Goal: Information Seeking & Learning: Learn about a topic

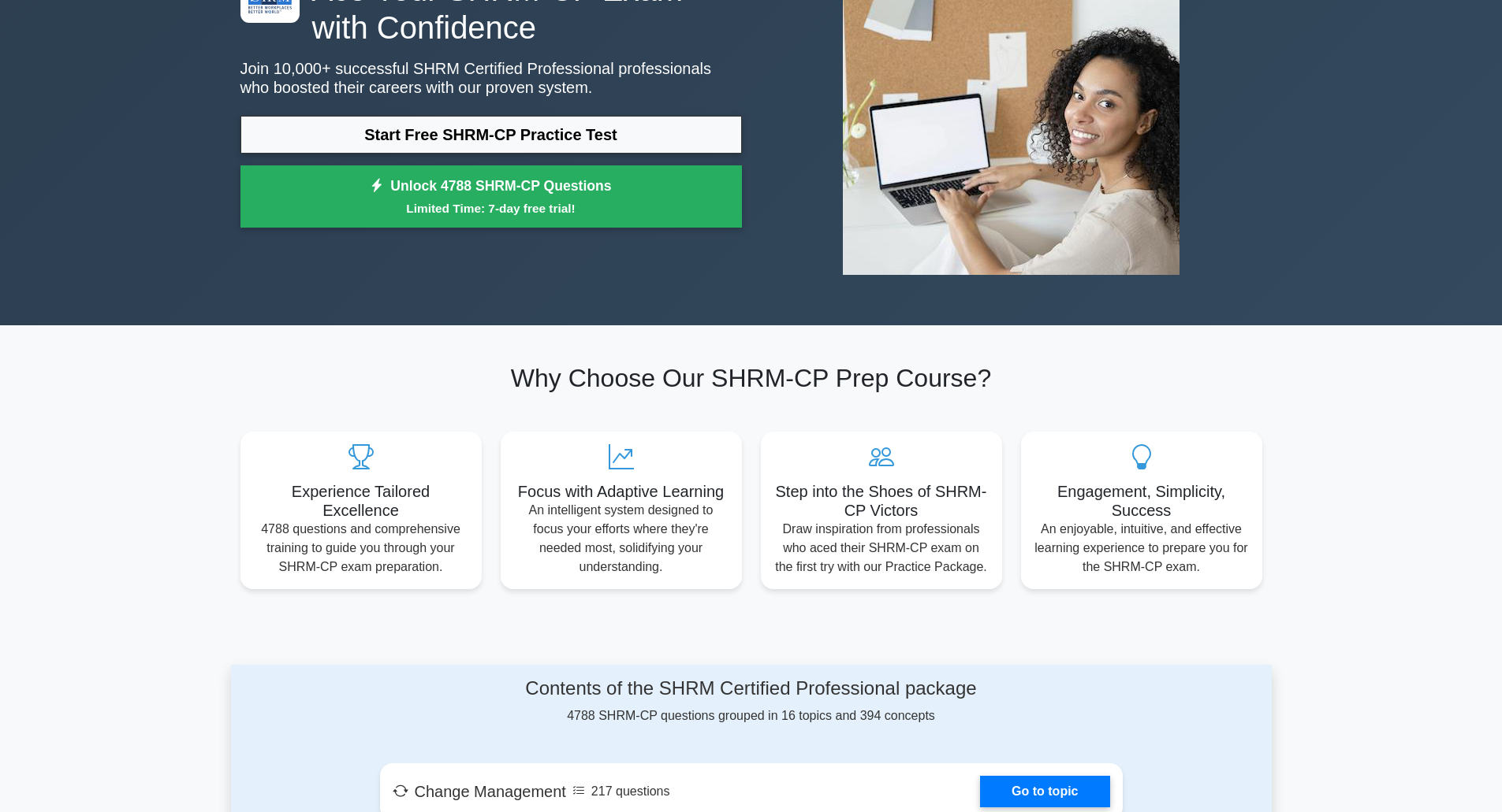
scroll to position [79, 0]
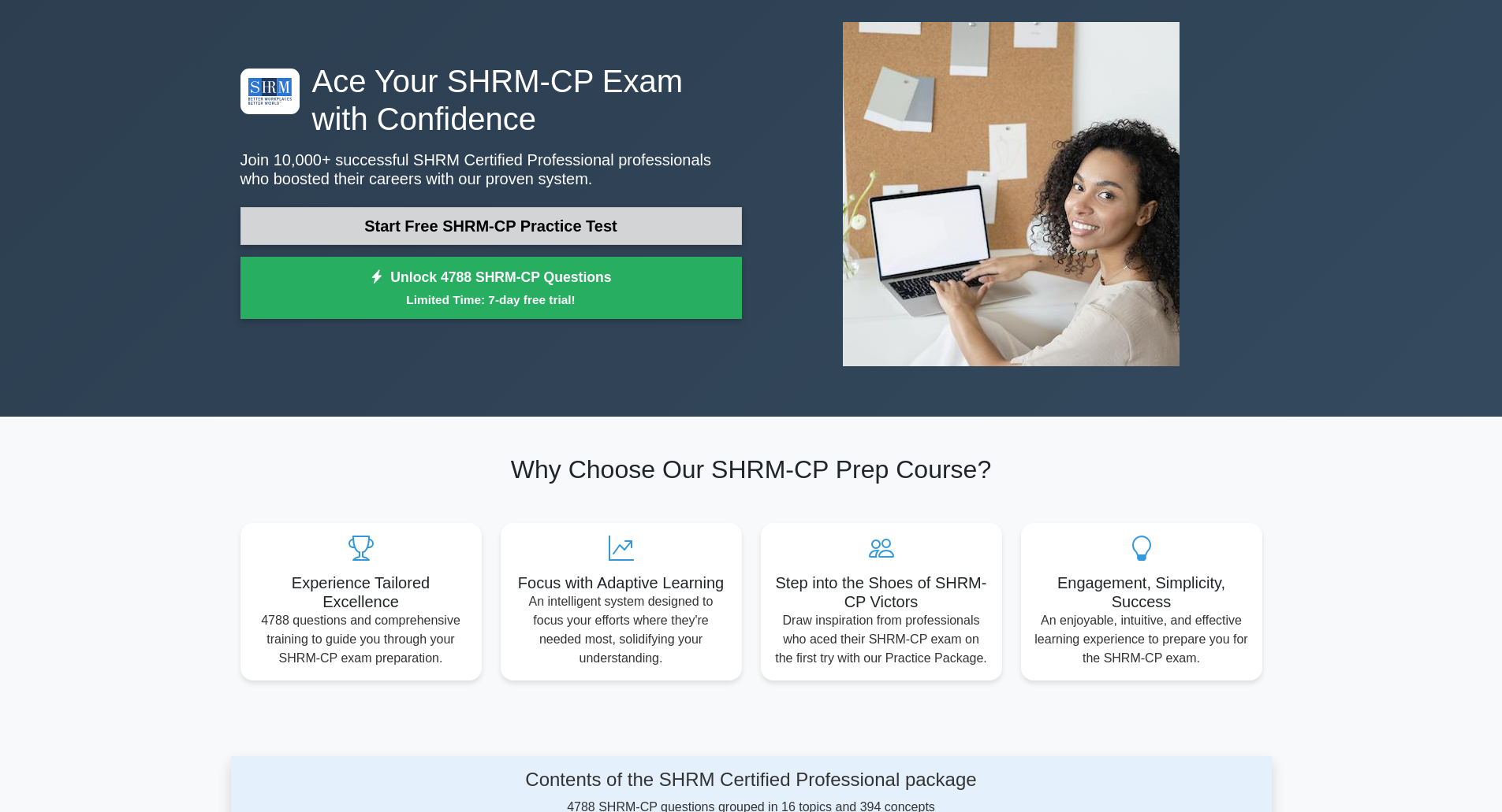
click at [473, 229] on link "Start Free SHRM-CP Practice Test" at bounding box center [491, 226] width 501 height 38
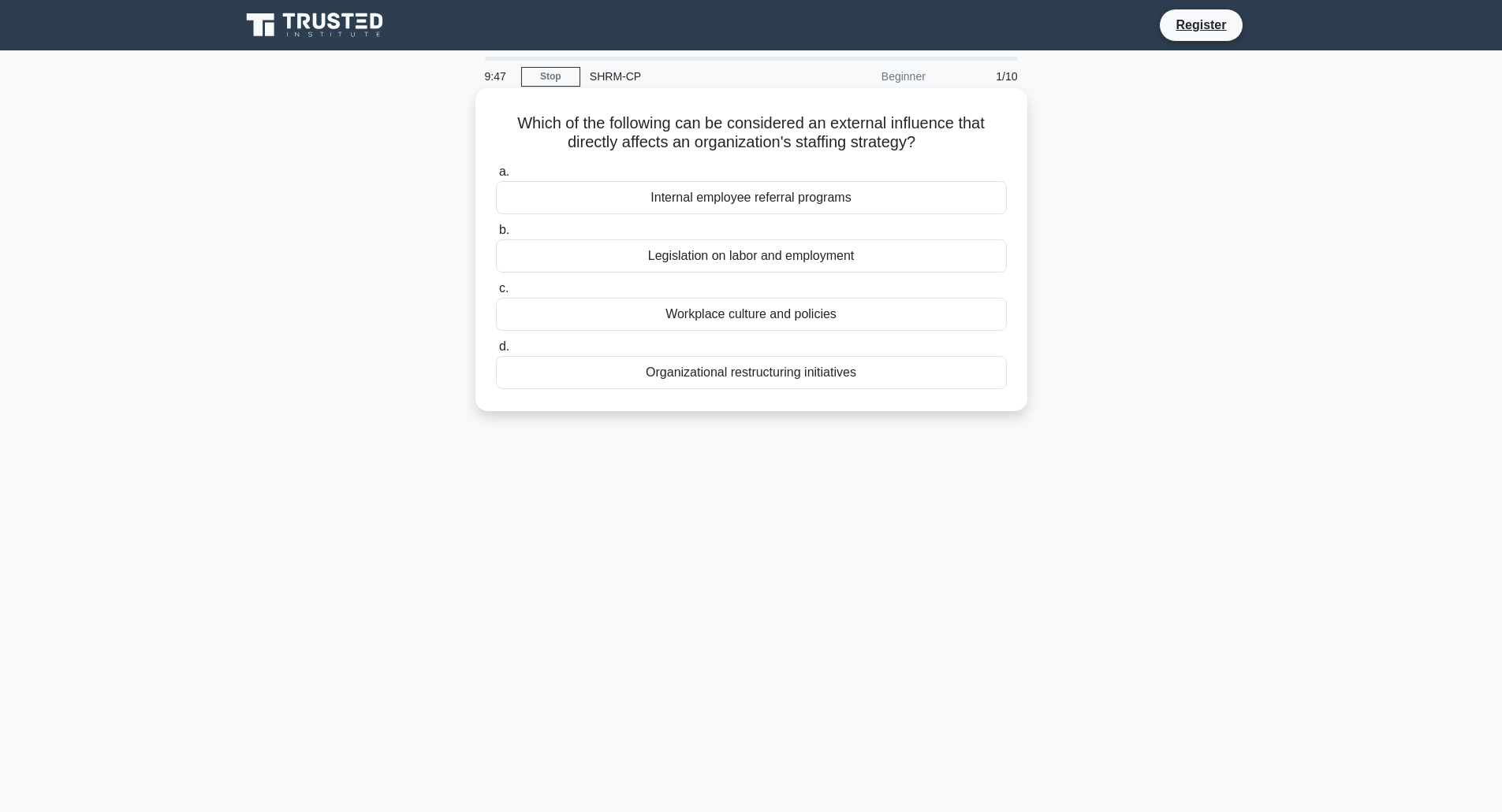
click at [550, 258] on div "Legislation on labor and employment" at bounding box center [751, 256] width 511 height 33
click at [495, 236] on input "b. Legislation on labor and employment" at bounding box center [495, 230] width 0 height 10
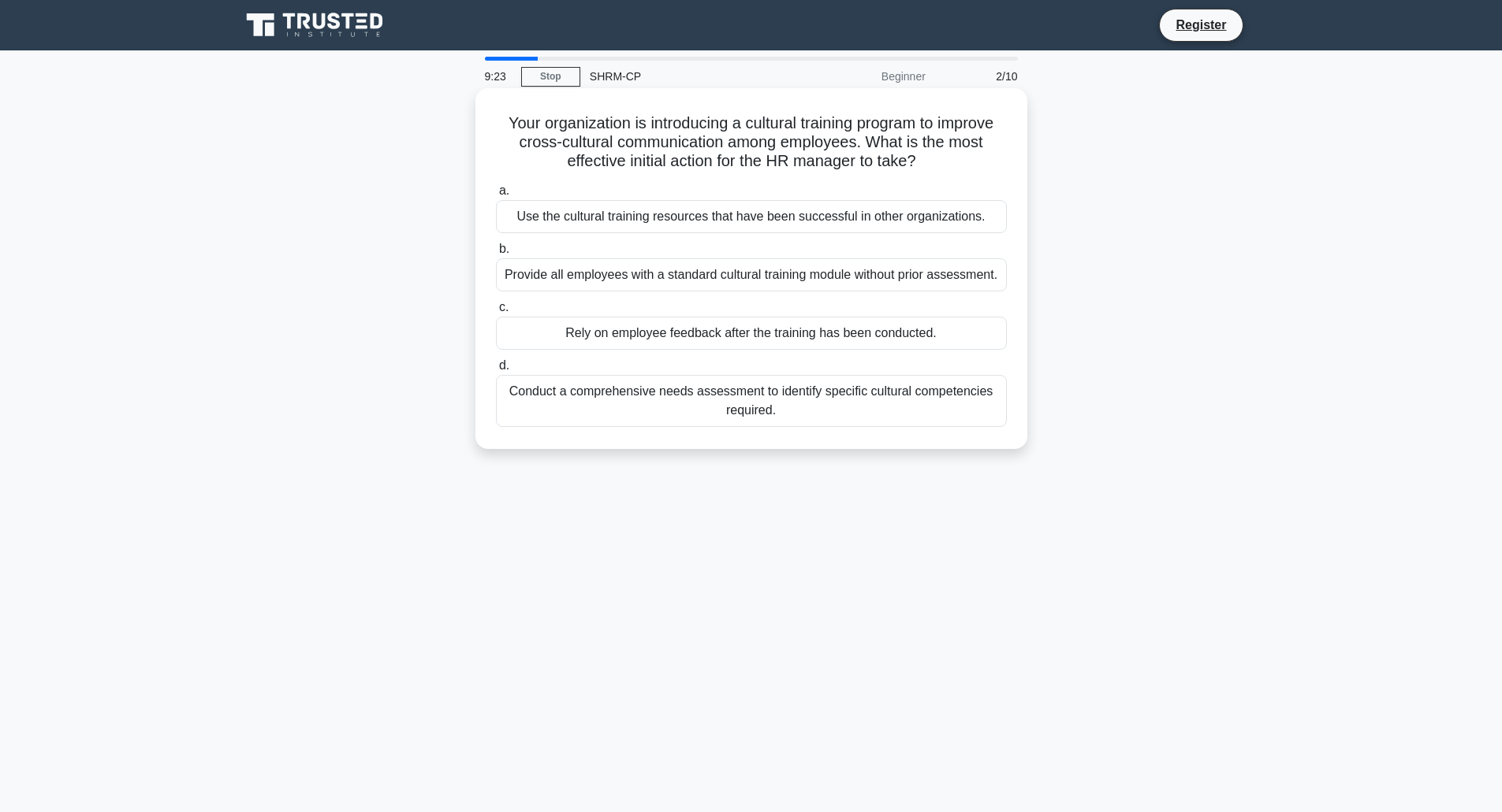
click at [639, 413] on div "Conduct a comprehensive needs assessment to identify specific cultural competen…" at bounding box center [751, 400] width 511 height 52
click at [495, 371] on input "d. Conduct a comprehensive needs assessment to identify specific cultural compe…" at bounding box center [495, 365] width 0 height 10
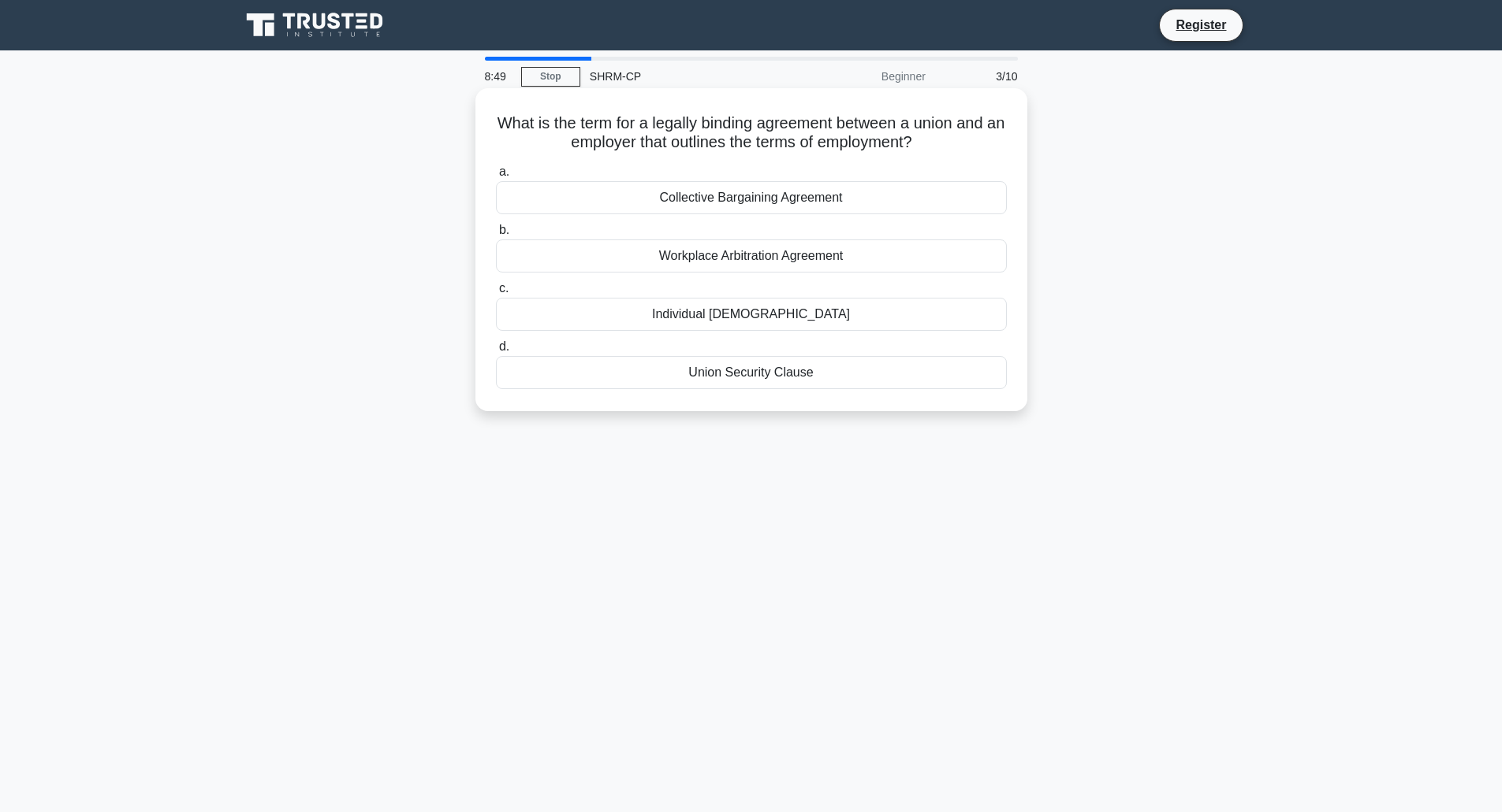
click at [809, 249] on div "Workplace Arbitration Agreement" at bounding box center [751, 256] width 511 height 33
click at [495, 236] on input "b. Workplace Arbitration Agreement" at bounding box center [495, 230] width 0 height 10
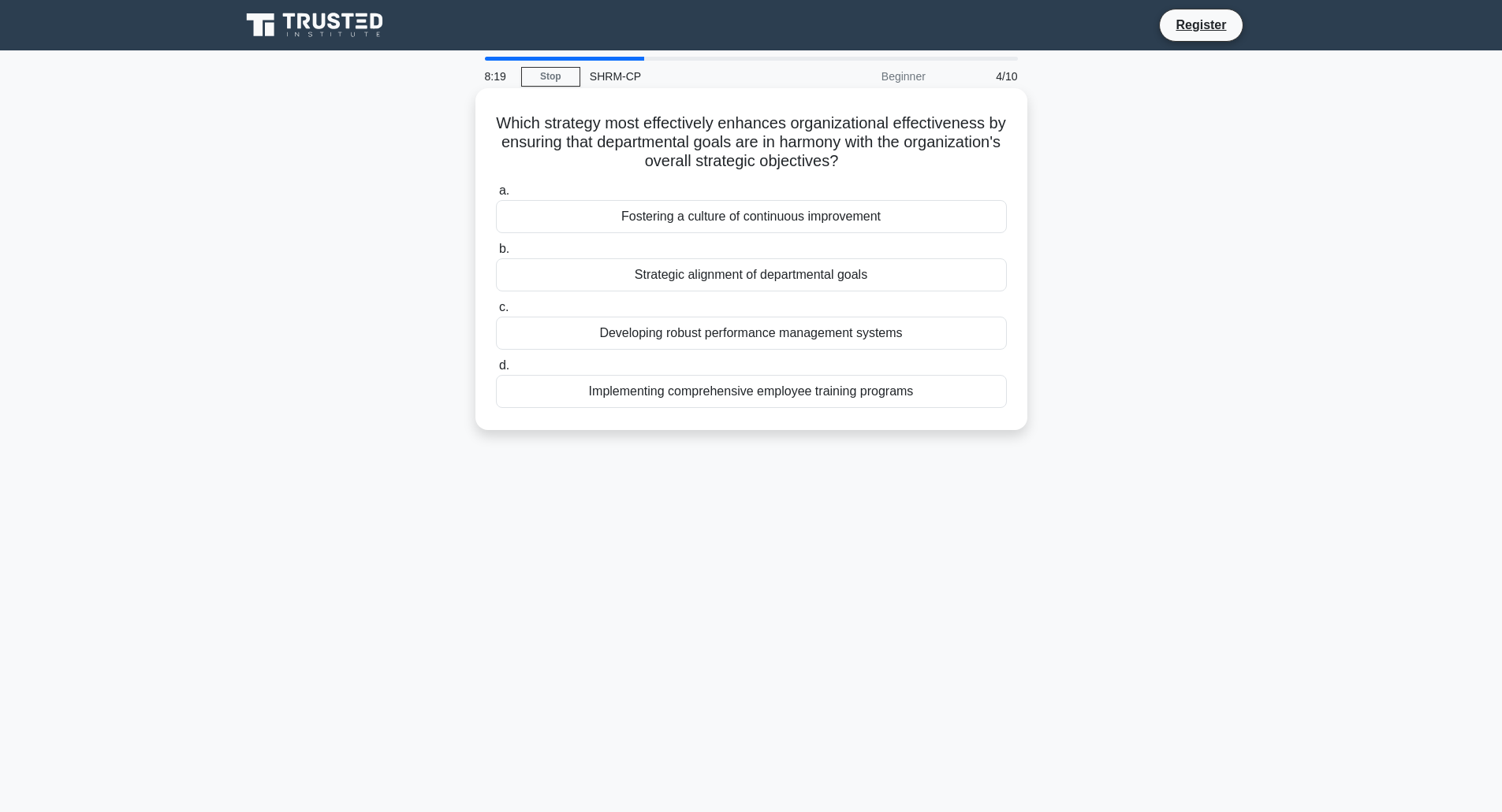
click at [792, 282] on div "Strategic alignment of departmental goals" at bounding box center [751, 275] width 511 height 33
click at [495, 254] on input "b. Strategic alignment of departmental goals" at bounding box center [495, 249] width 0 height 10
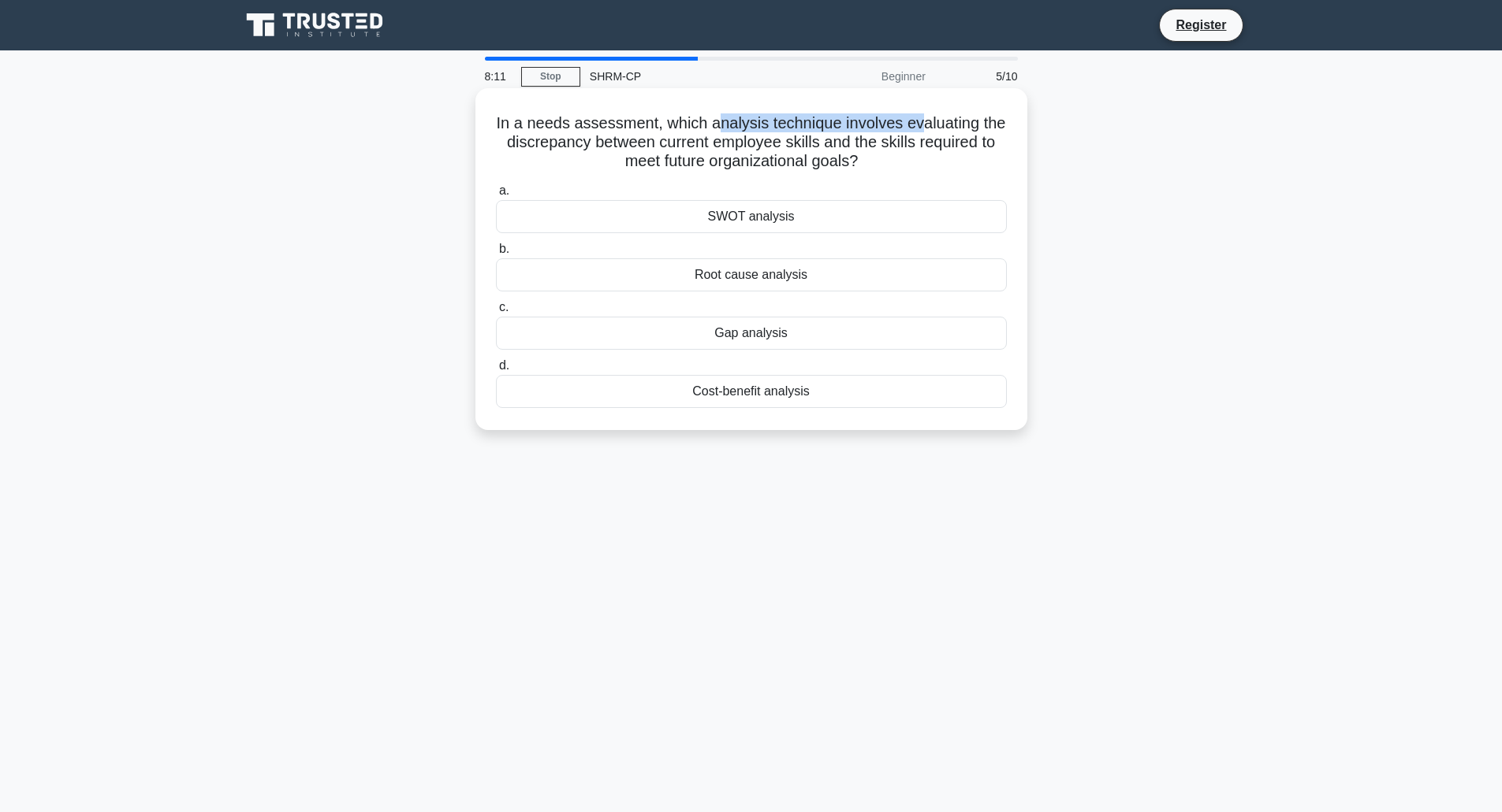
drag, startPoint x: 719, startPoint y: 125, endPoint x: 922, endPoint y: 133, distance: 203.2
click at [922, 133] on h5 "In a needs assessment, which analysis technique involves evaluating the discrep…" at bounding box center [751, 142] width 514 height 58
click at [604, 137] on h5 "In a needs assessment, which analysis technique involves evaluating the discrep…" at bounding box center [751, 142] width 514 height 58
click at [736, 330] on div "Gap analysis" at bounding box center [751, 333] width 511 height 33
click at [495, 313] on input "c. Gap analysis" at bounding box center [495, 307] width 0 height 10
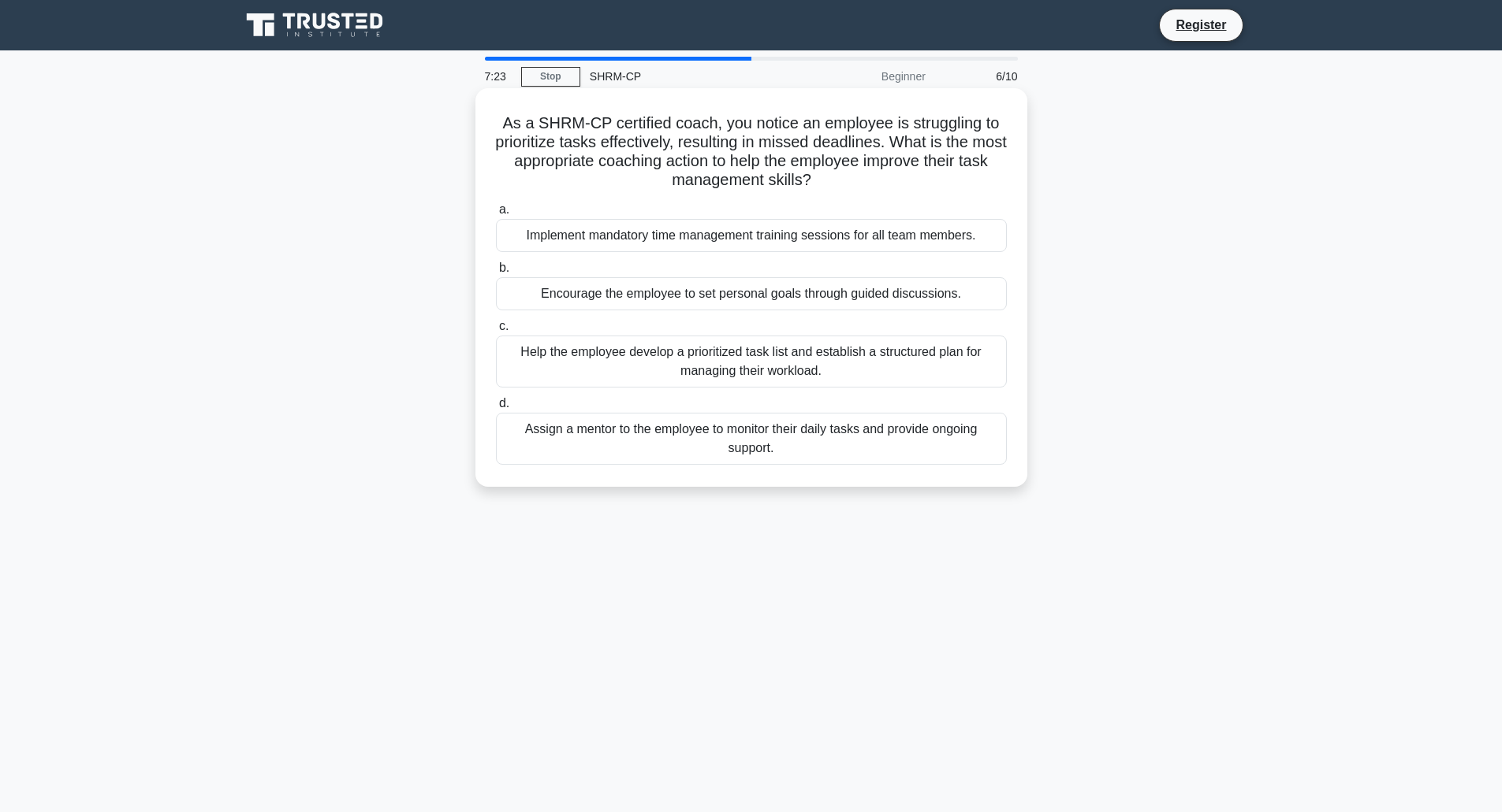
click at [681, 440] on div "Assign a mentor to the employee to monitor their daily tasks and provide ongoin…" at bounding box center [751, 439] width 511 height 52
click at [495, 409] on input "d. Assign a mentor to the employee to monitor their daily tasks and provide ong…" at bounding box center [495, 403] width 0 height 10
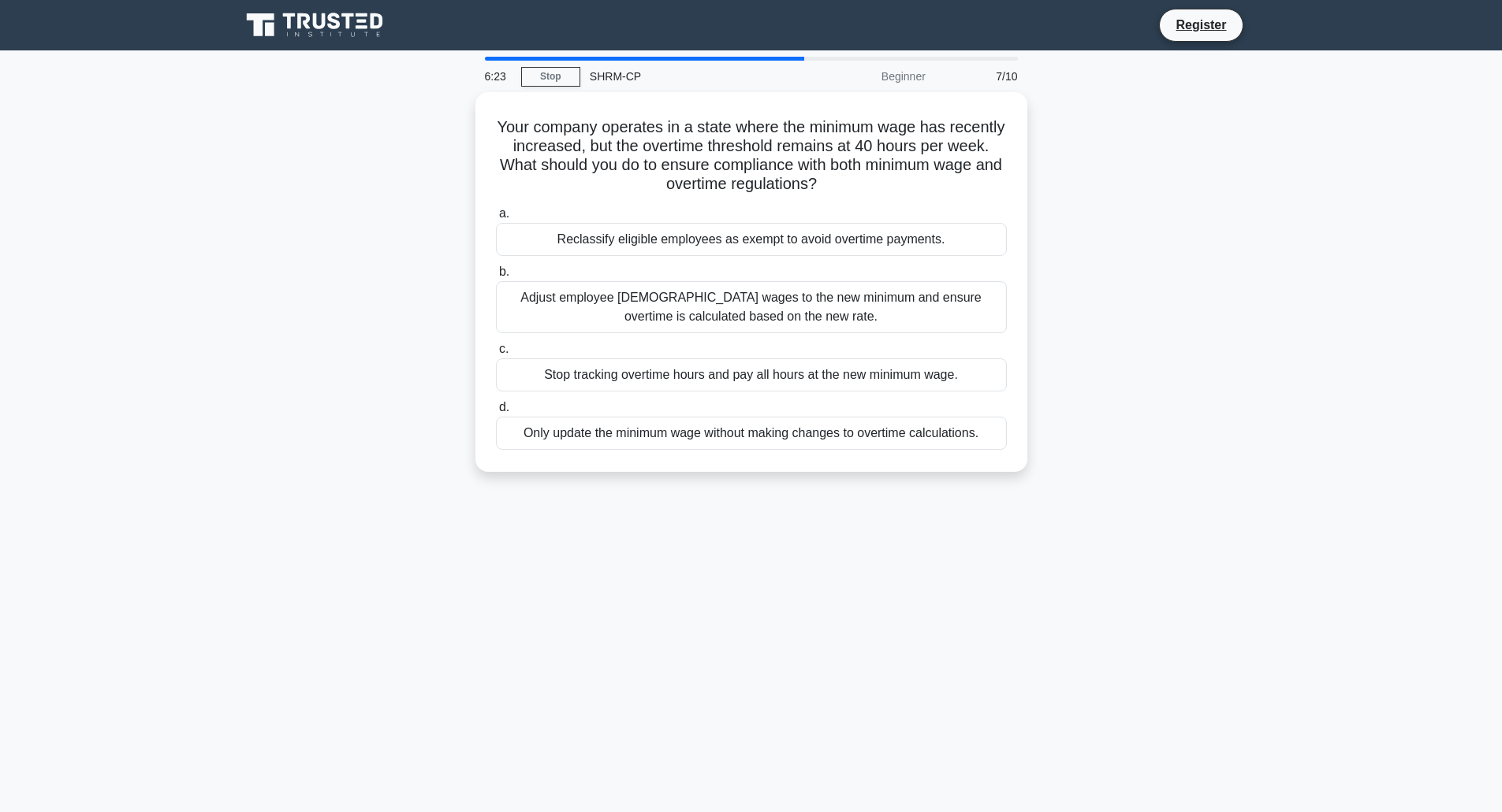
click at [681, 440] on div "Only update the minimum wage without making changes to overtime calculations." at bounding box center [751, 434] width 511 height 33
click at [495, 413] on input "d. Only update the minimum wage without making changes to overtime calculations." at bounding box center [495, 407] width 0 height 10
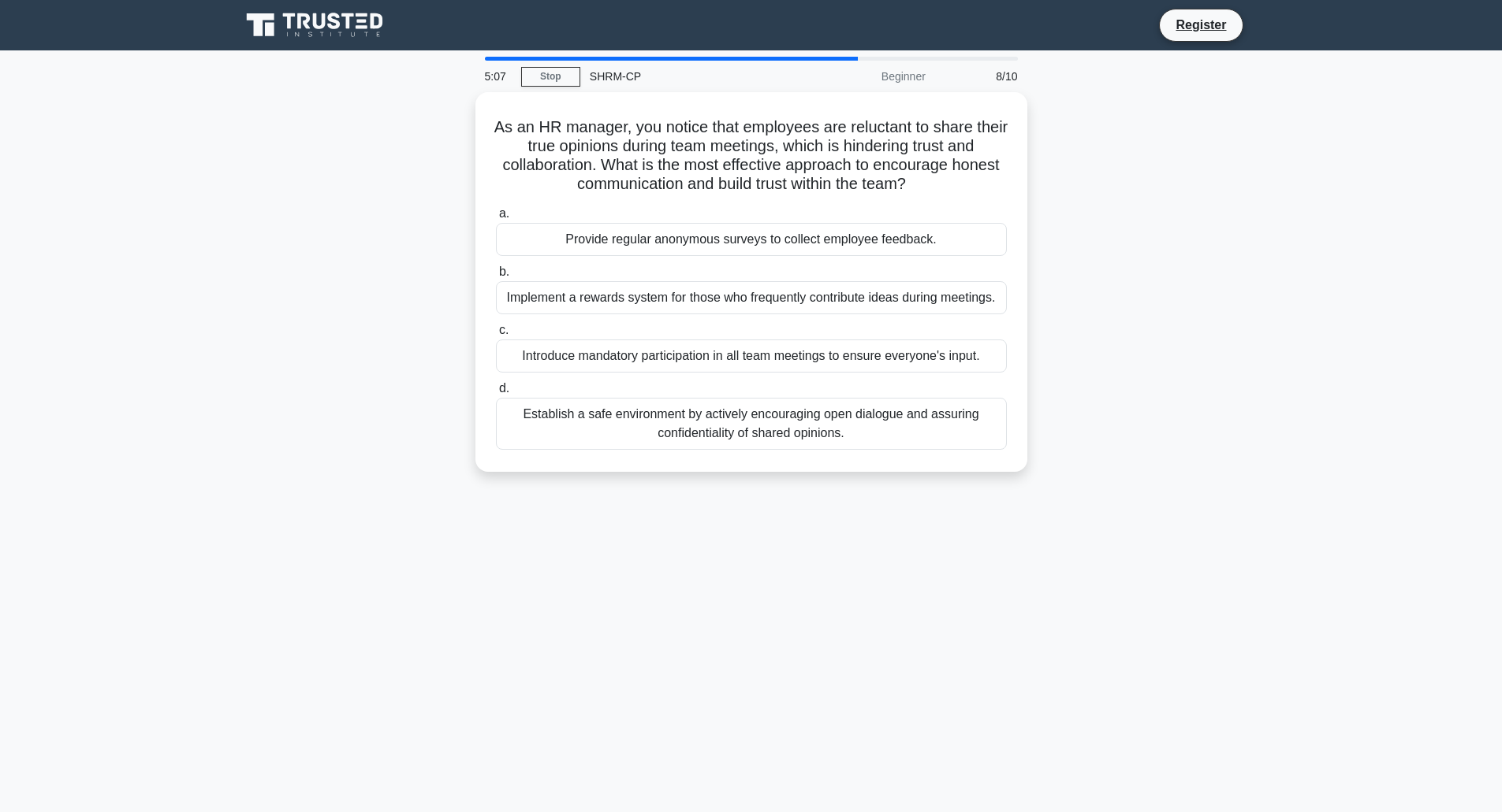
drag, startPoint x: 649, startPoint y: 236, endPoint x: 414, endPoint y: 249, distance: 235.4
click at [419, 247] on div "As an HR manager, you notice that employees are reluctant to share their true o…" at bounding box center [751, 291] width 1041 height 399
click at [410, 250] on div "As an HR manager, you notice that employees are reluctant to share their true o…" at bounding box center [751, 291] width 1041 height 399
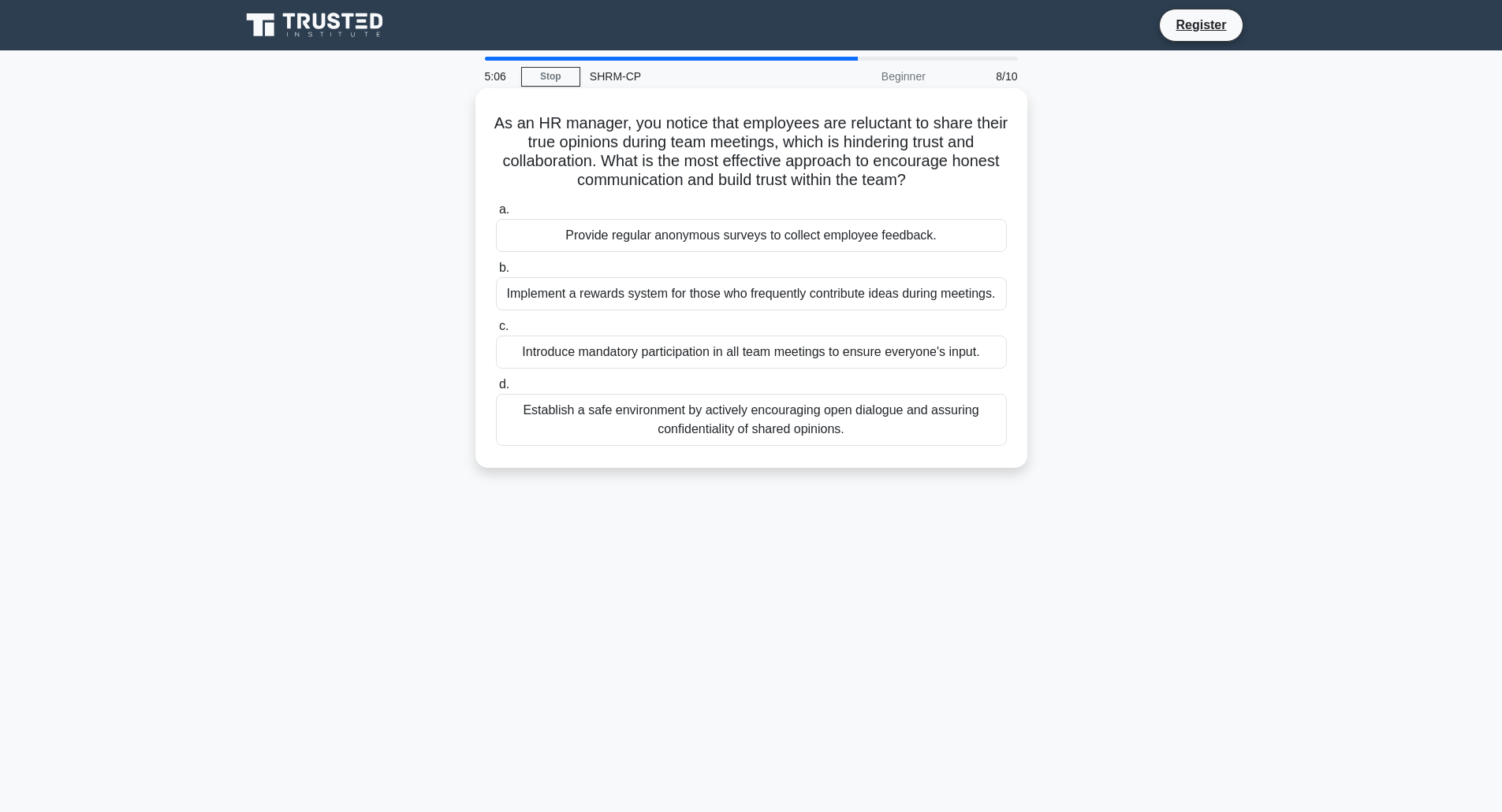
click at [588, 416] on div "Establish a safe environment by actively encouraging open dialogue and assuring…" at bounding box center [751, 420] width 511 height 52
click at [495, 390] on input "d. Establish a safe environment by actively encouraging open dialogue and assur…" at bounding box center [495, 385] width 0 height 10
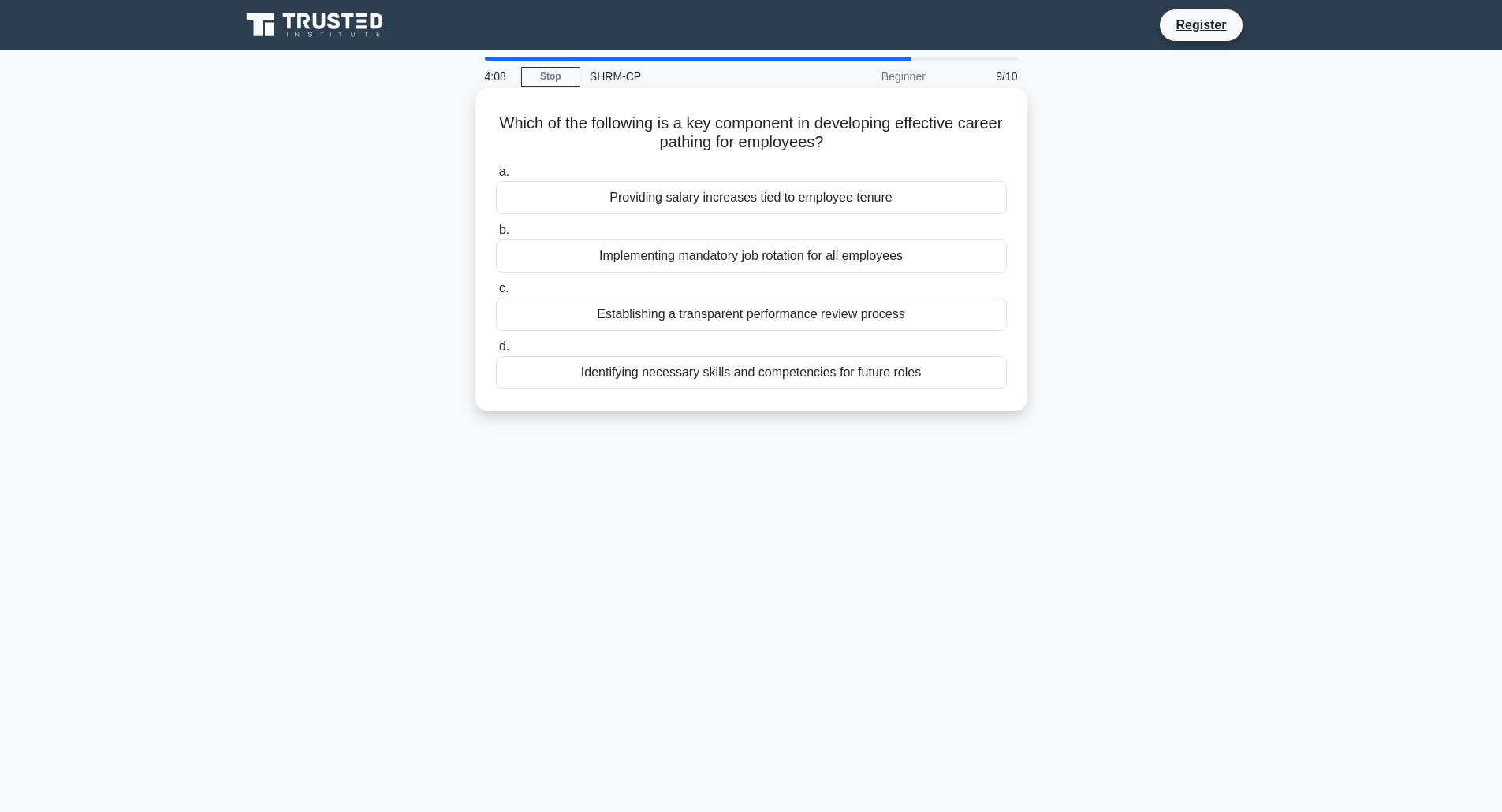
click at [782, 374] on div "Identifying necessary skills and competencies for future roles" at bounding box center [751, 373] width 511 height 33
click at [495, 353] on input "d. Identifying necessary skills and competencies for future roles" at bounding box center [495, 346] width 0 height 10
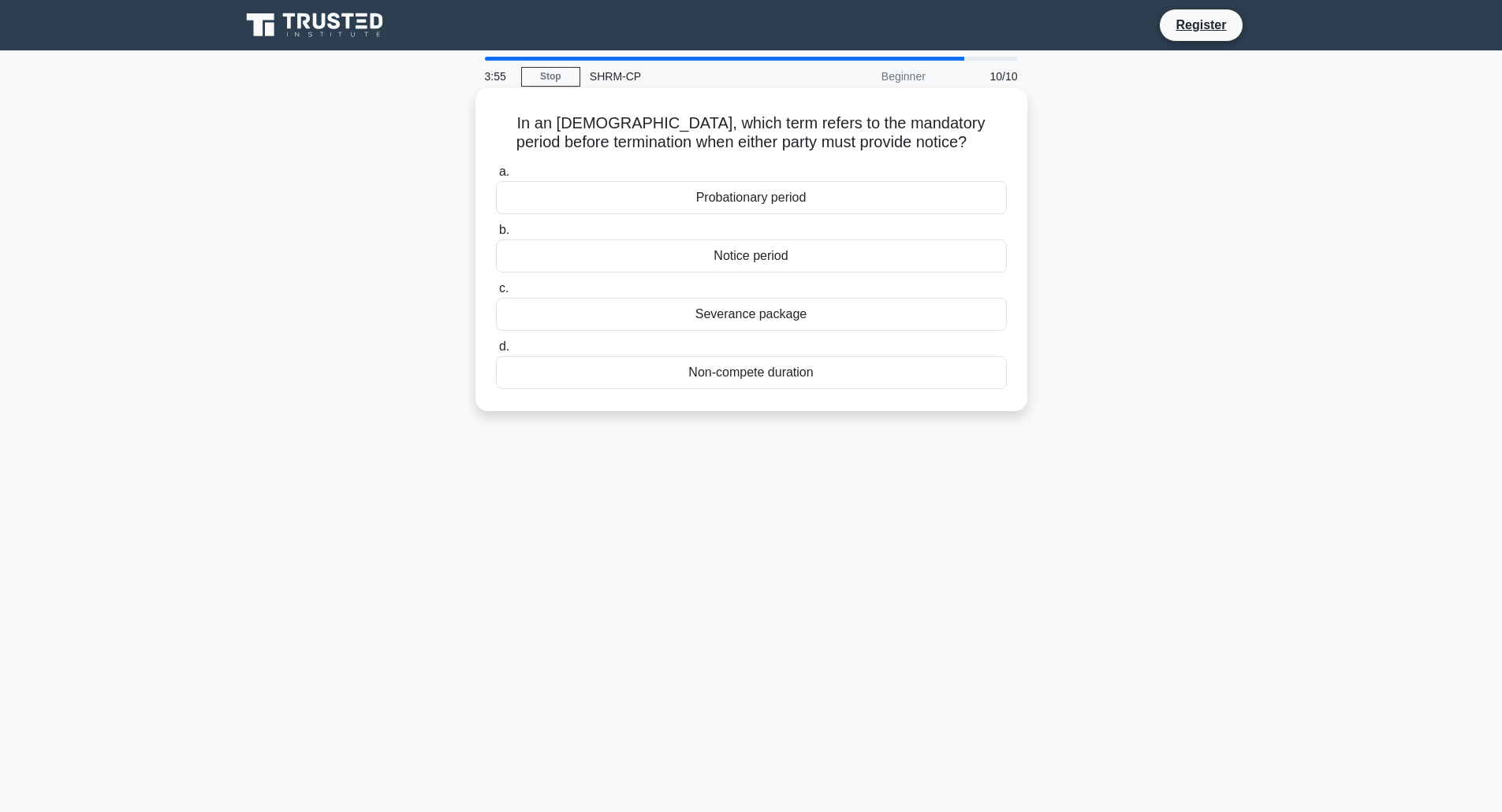
click at [652, 260] on div "Notice period" at bounding box center [751, 256] width 511 height 33
click at [495, 236] on input "b. Notice period" at bounding box center [495, 230] width 0 height 10
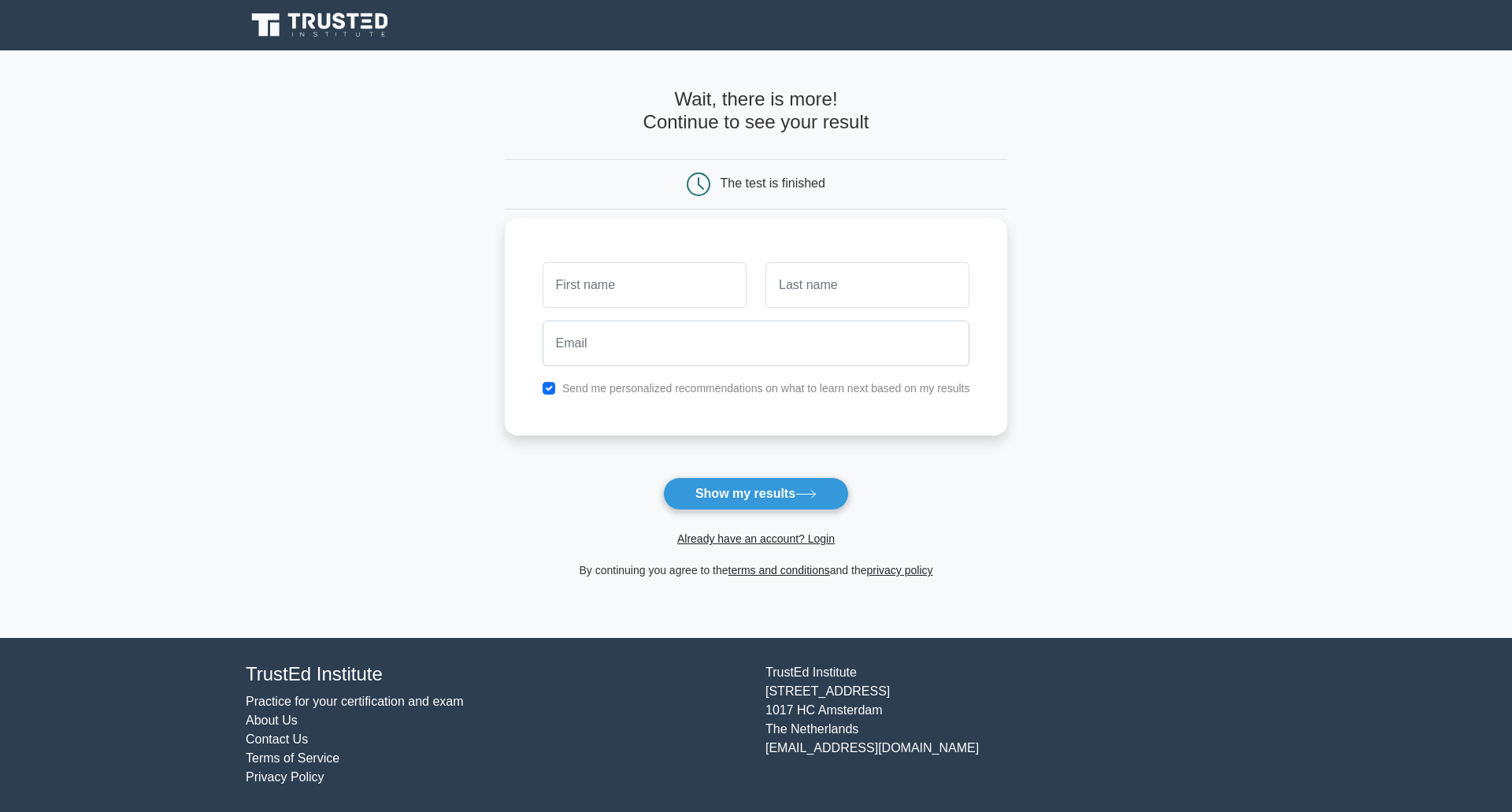
click at [661, 389] on label "Send me personalized recommendations on what to learn next based on my results" at bounding box center [766, 389] width 408 height 13
click at [683, 389] on label "Send me personalized recommendations on what to learn next based on my results" at bounding box center [766, 389] width 408 height 13
click at [548, 387] on input "checkbox" at bounding box center [549, 389] width 13 height 13
checkbox input "false"
click at [721, 514] on div "Already have an account? Login" at bounding box center [756, 529] width 503 height 38
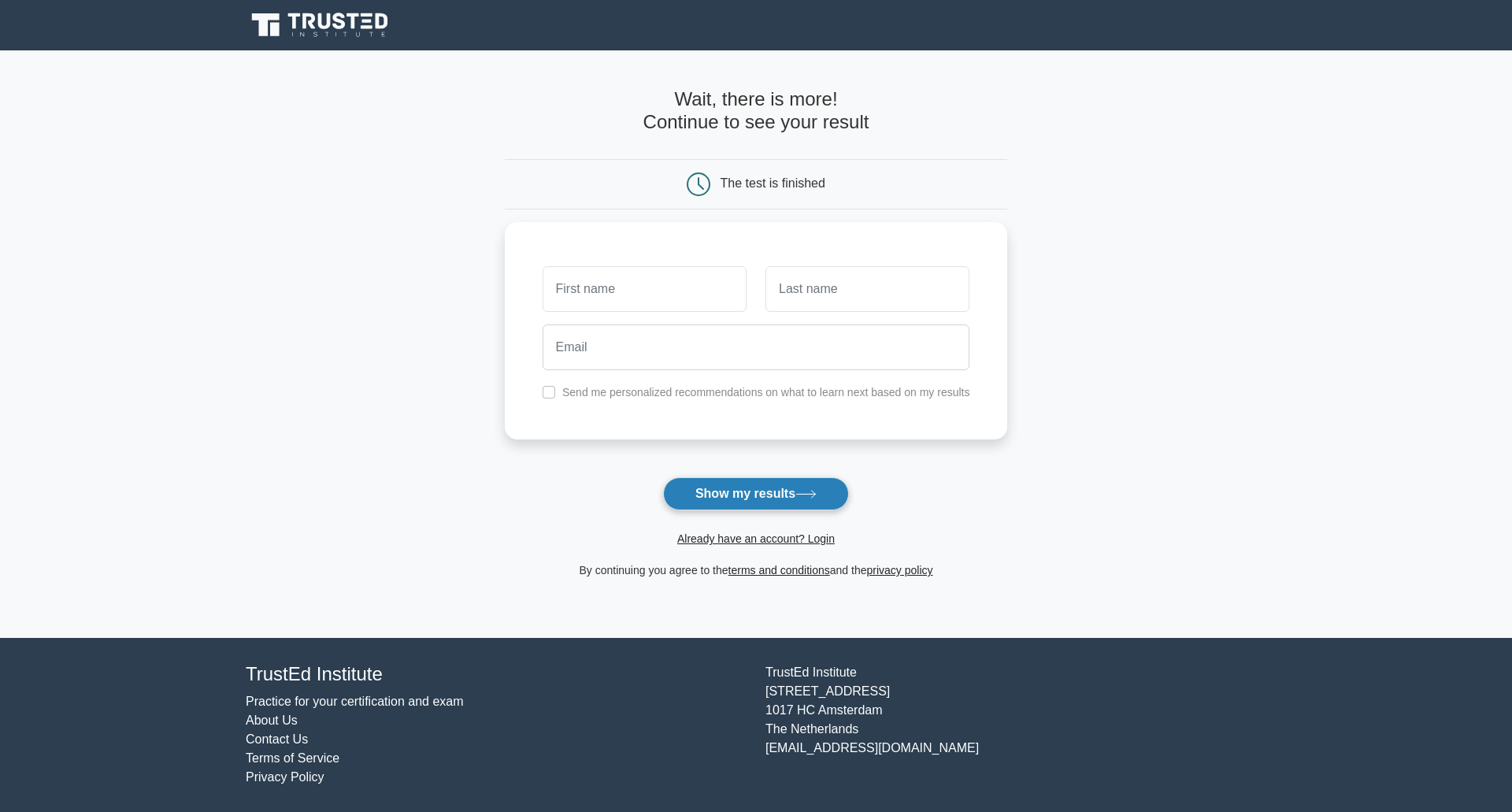
click at [695, 480] on button "Show my results" at bounding box center [756, 494] width 186 height 33
click at [484, 451] on main "Wait, there is more! Continue to see your result The test is finished and the" at bounding box center [756, 344] width 1512 height 588
click at [686, 282] on input "text" at bounding box center [645, 285] width 204 height 46
type input "Matthew"
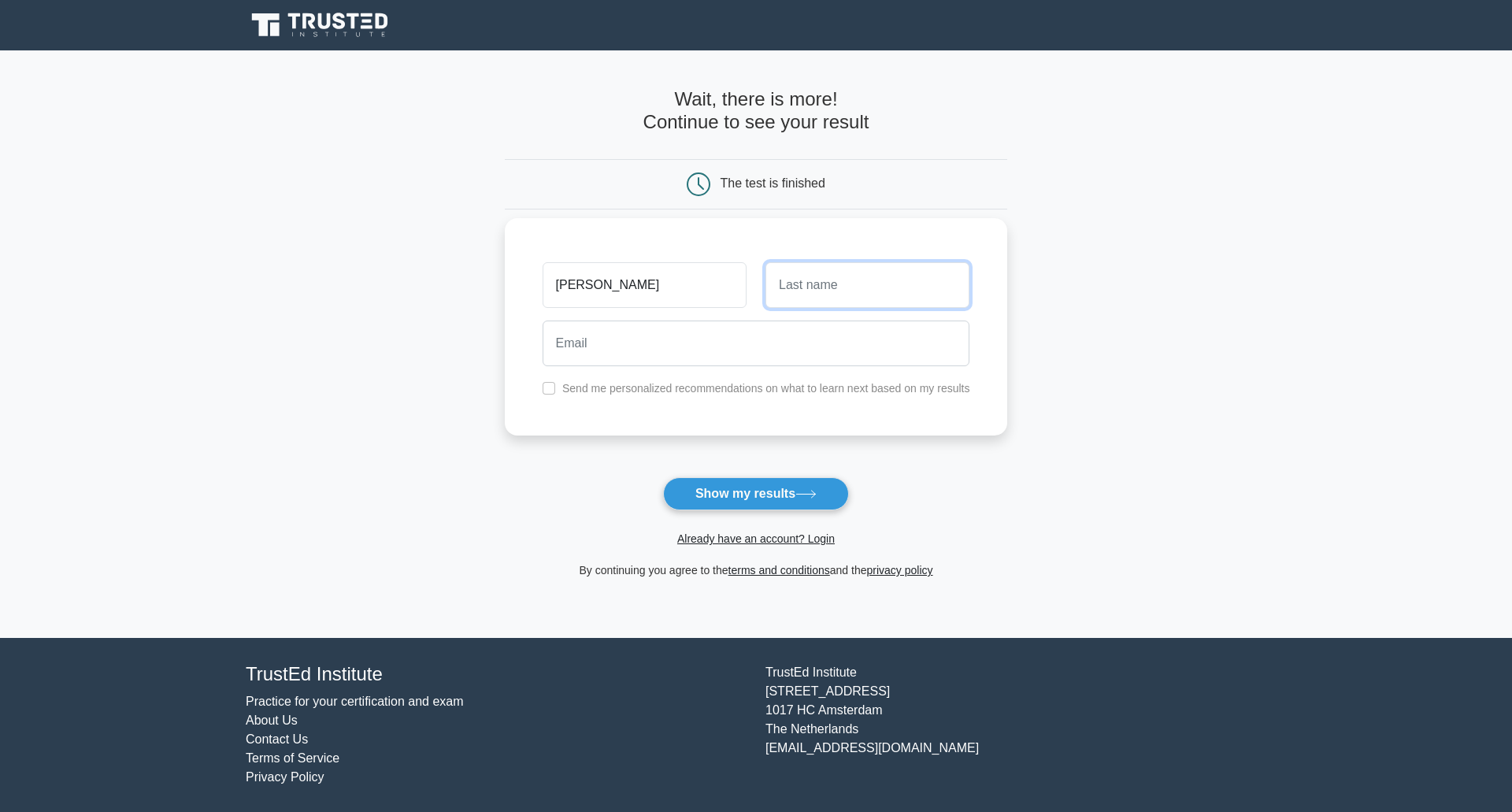
click at [799, 287] on input "text" at bounding box center [868, 285] width 204 height 46
type input "Garceau"
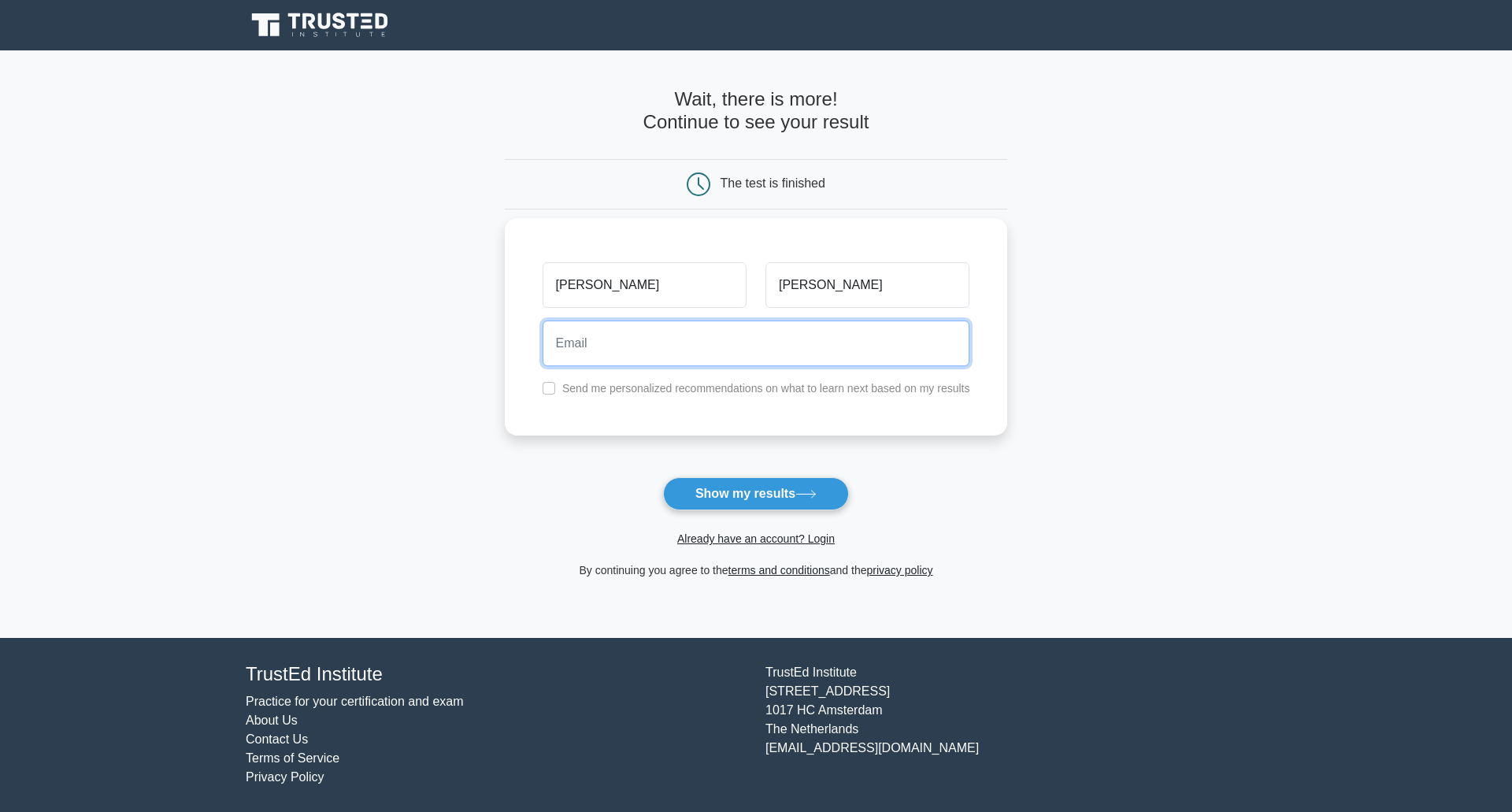
click at [751, 366] on input "email" at bounding box center [756, 343] width 428 height 46
type input "msgarceau@icloud.com"
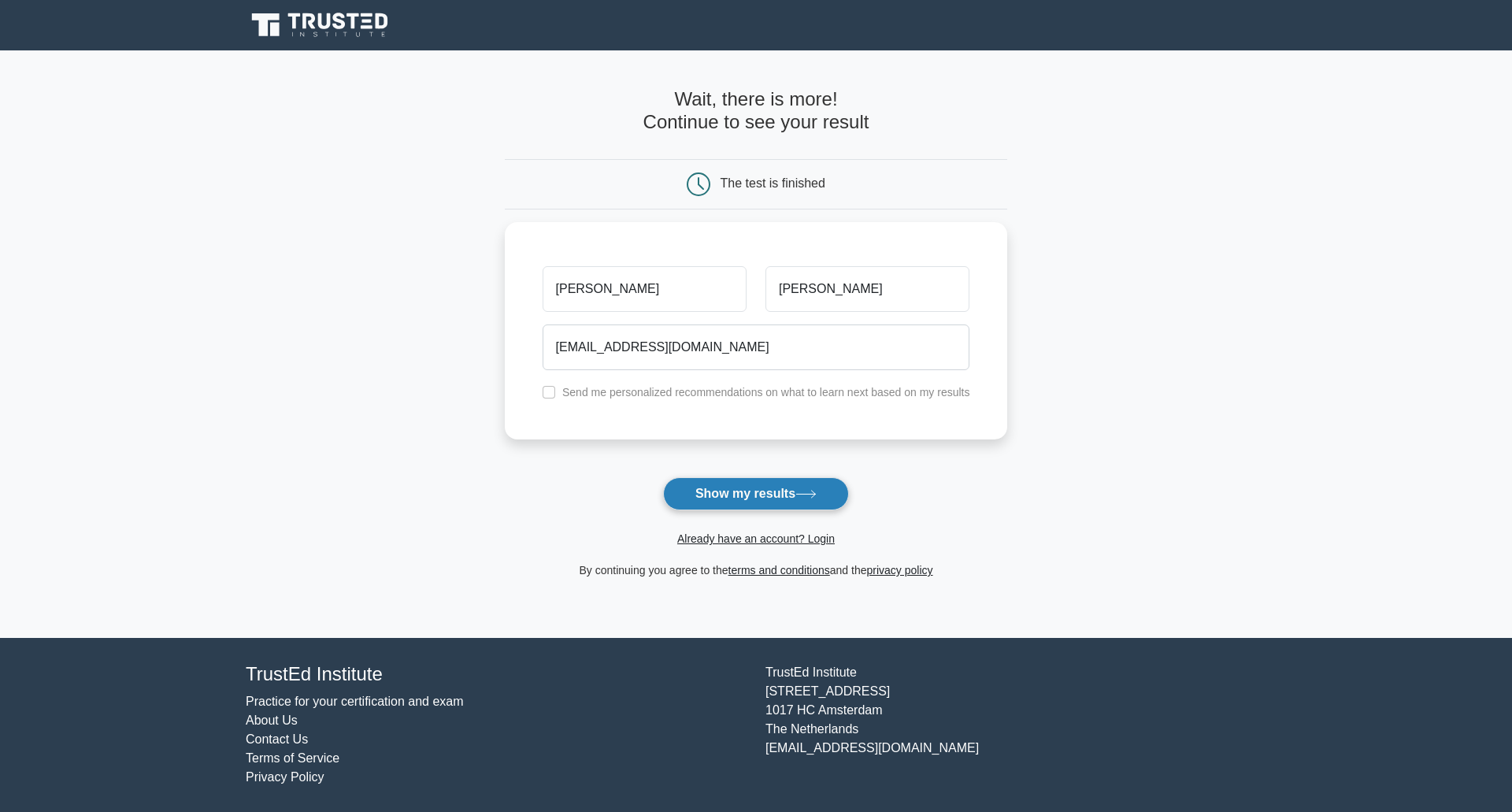
click at [738, 495] on button "Show my results" at bounding box center [756, 494] width 186 height 33
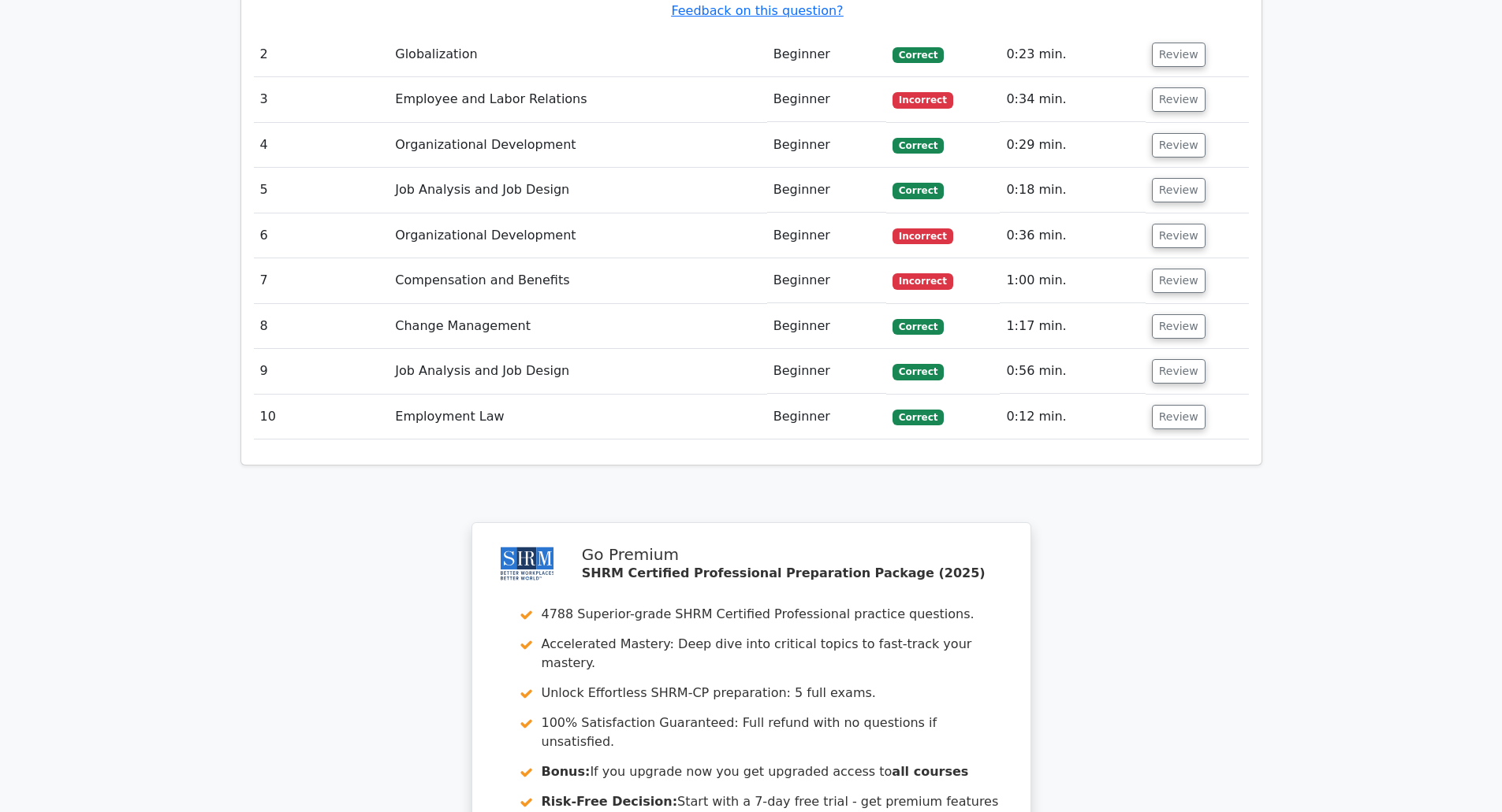
scroll to position [1891, 0]
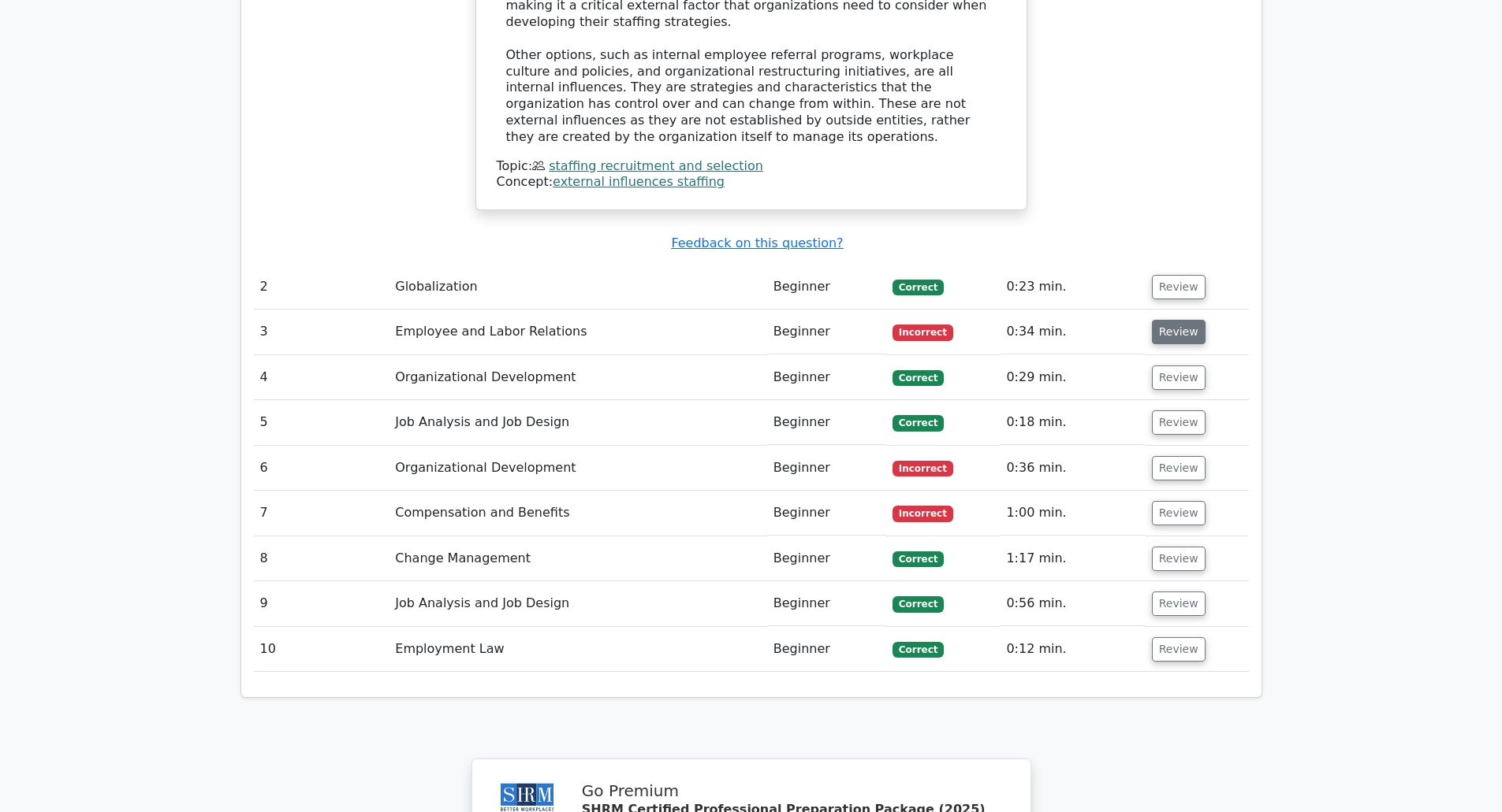
click at [1180, 320] on button "Review" at bounding box center [1178, 332] width 53 height 25
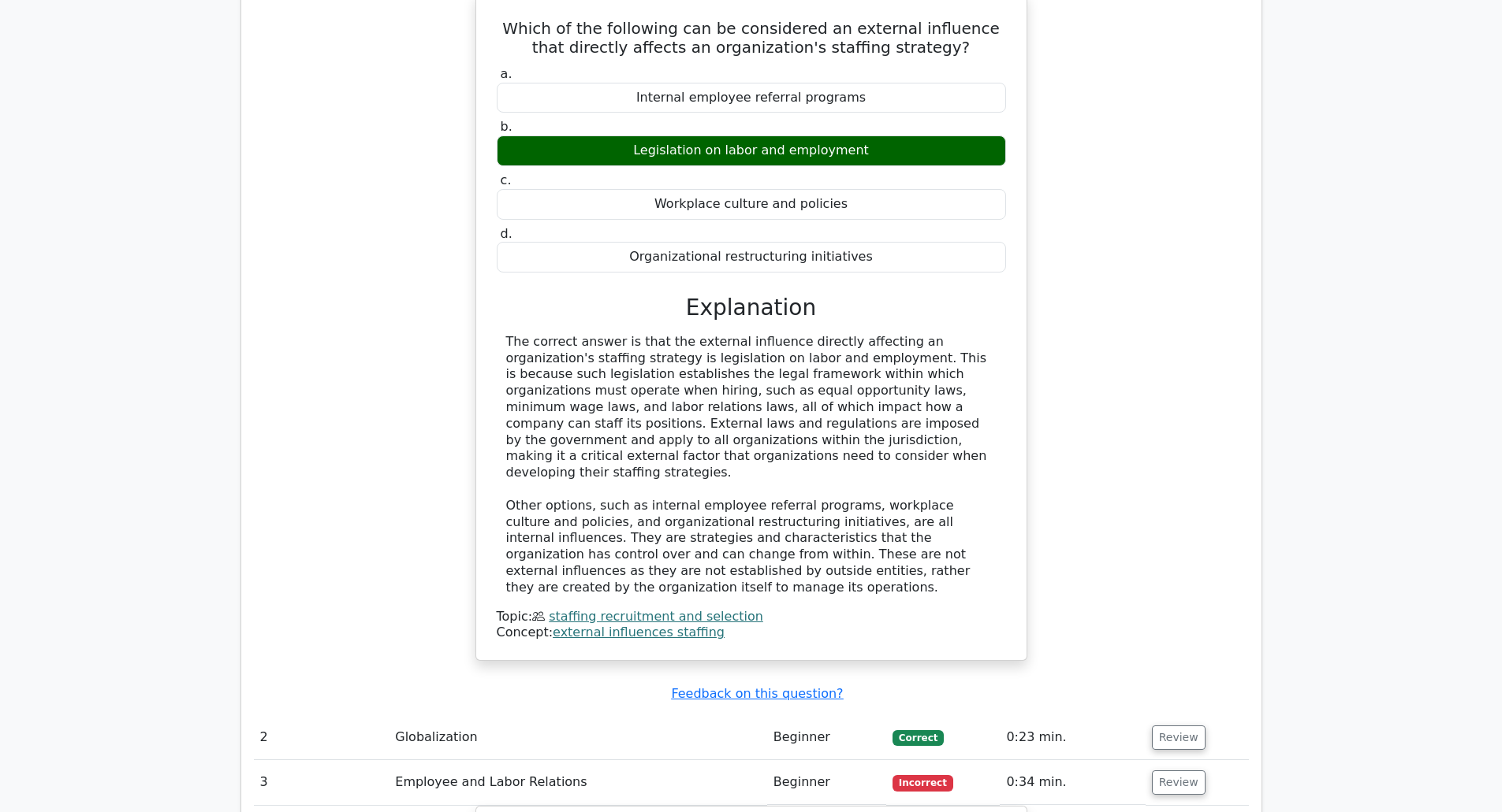
scroll to position [1340, 0]
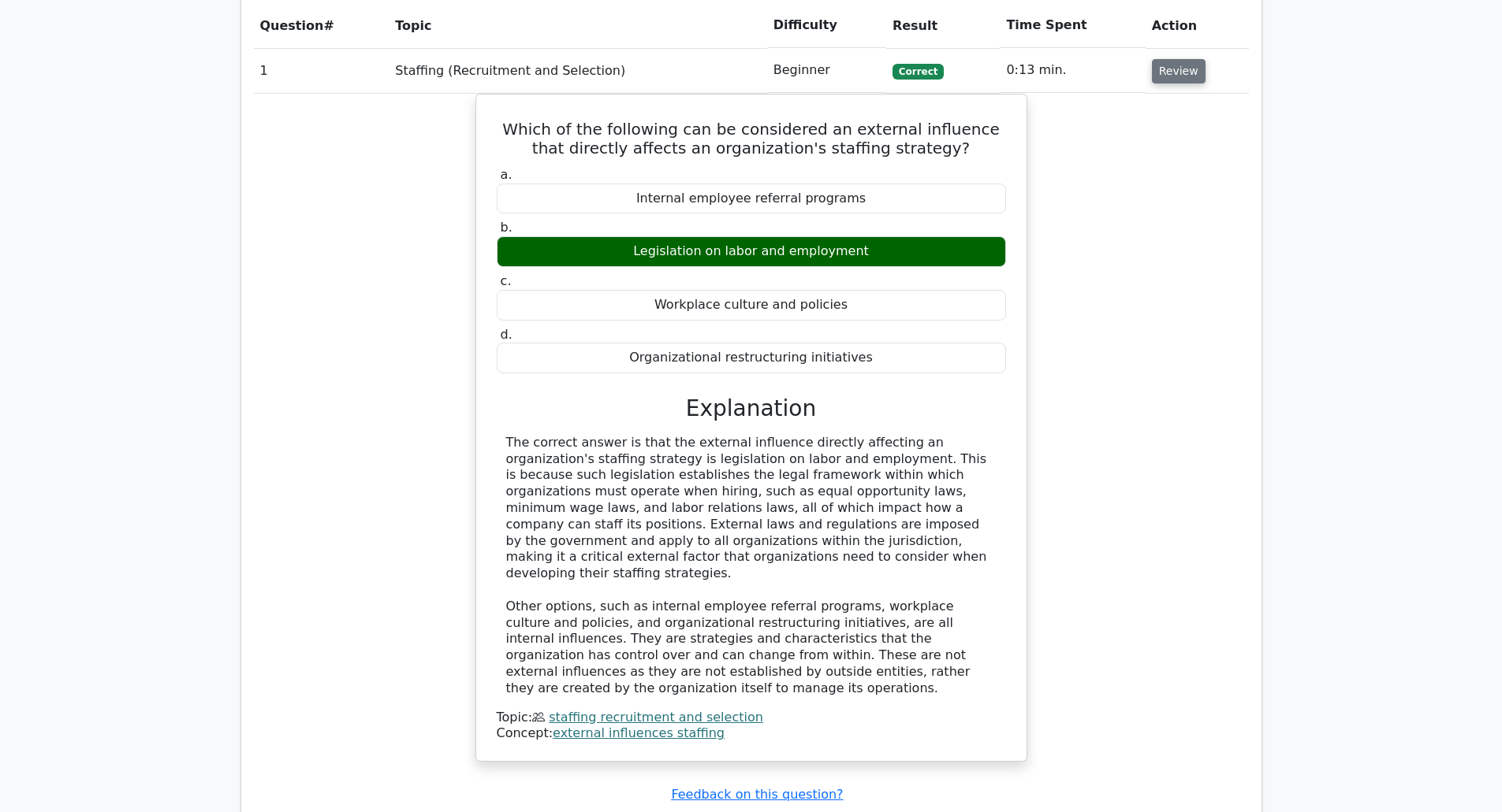
click at [1173, 59] on button "Review" at bounding box center [1178, 71] width 53 height 25
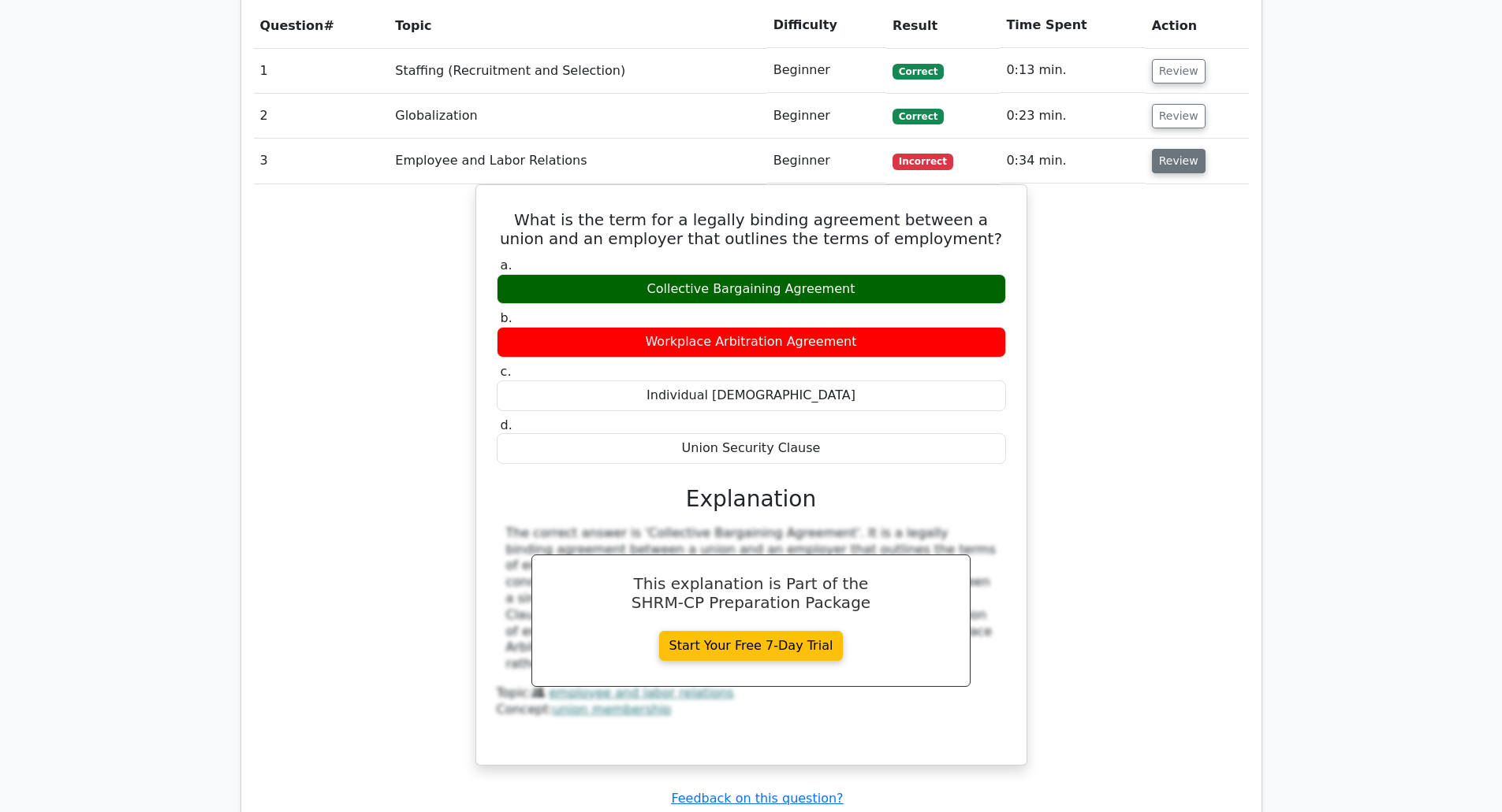
click at [1183, 149] on button "Review" at bounding box center [1178, 161] width 53 height 25
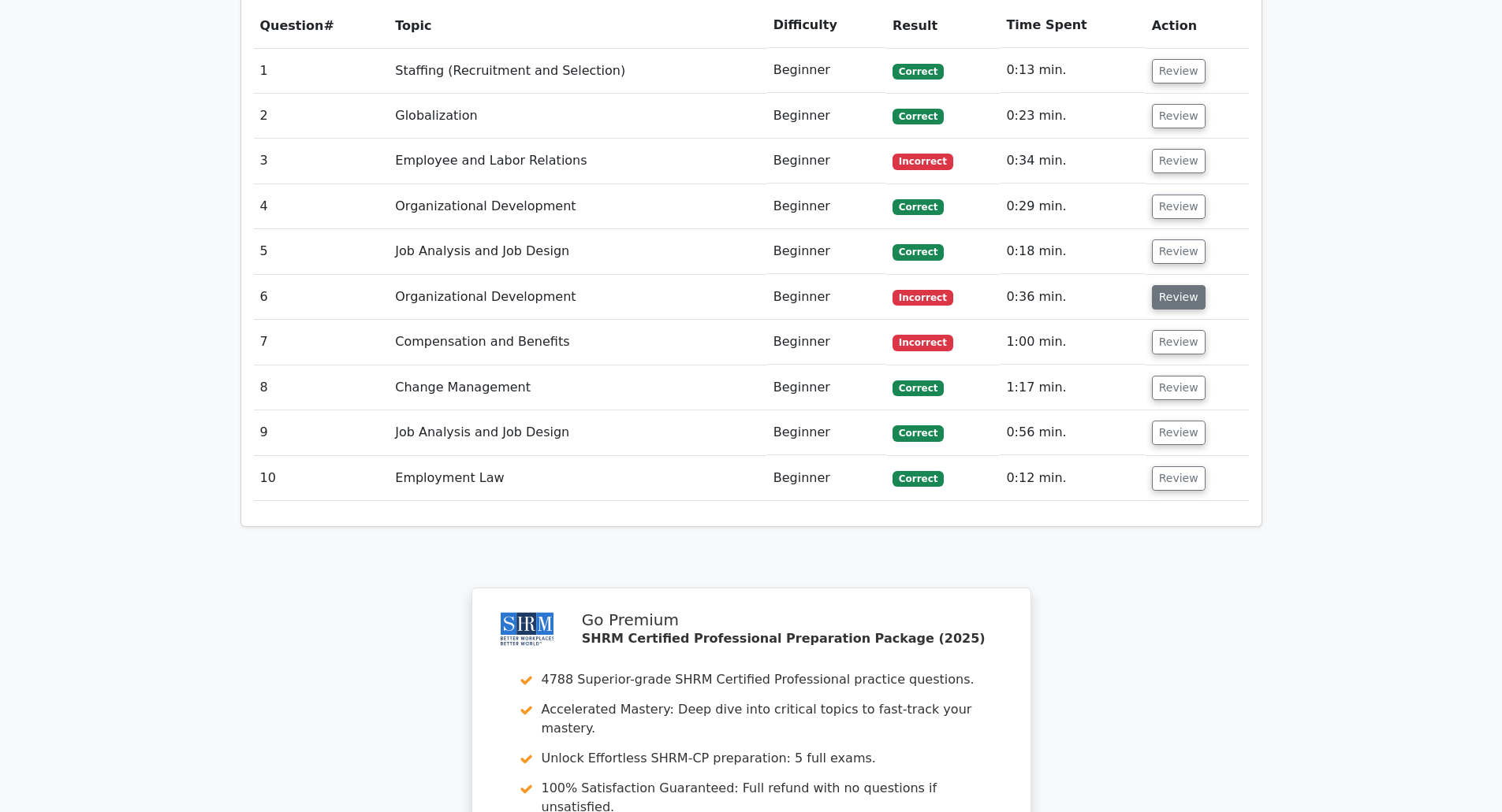
click at [1187, 285] on button "Review" at bounding box center [1178, 297] width 53 height 25
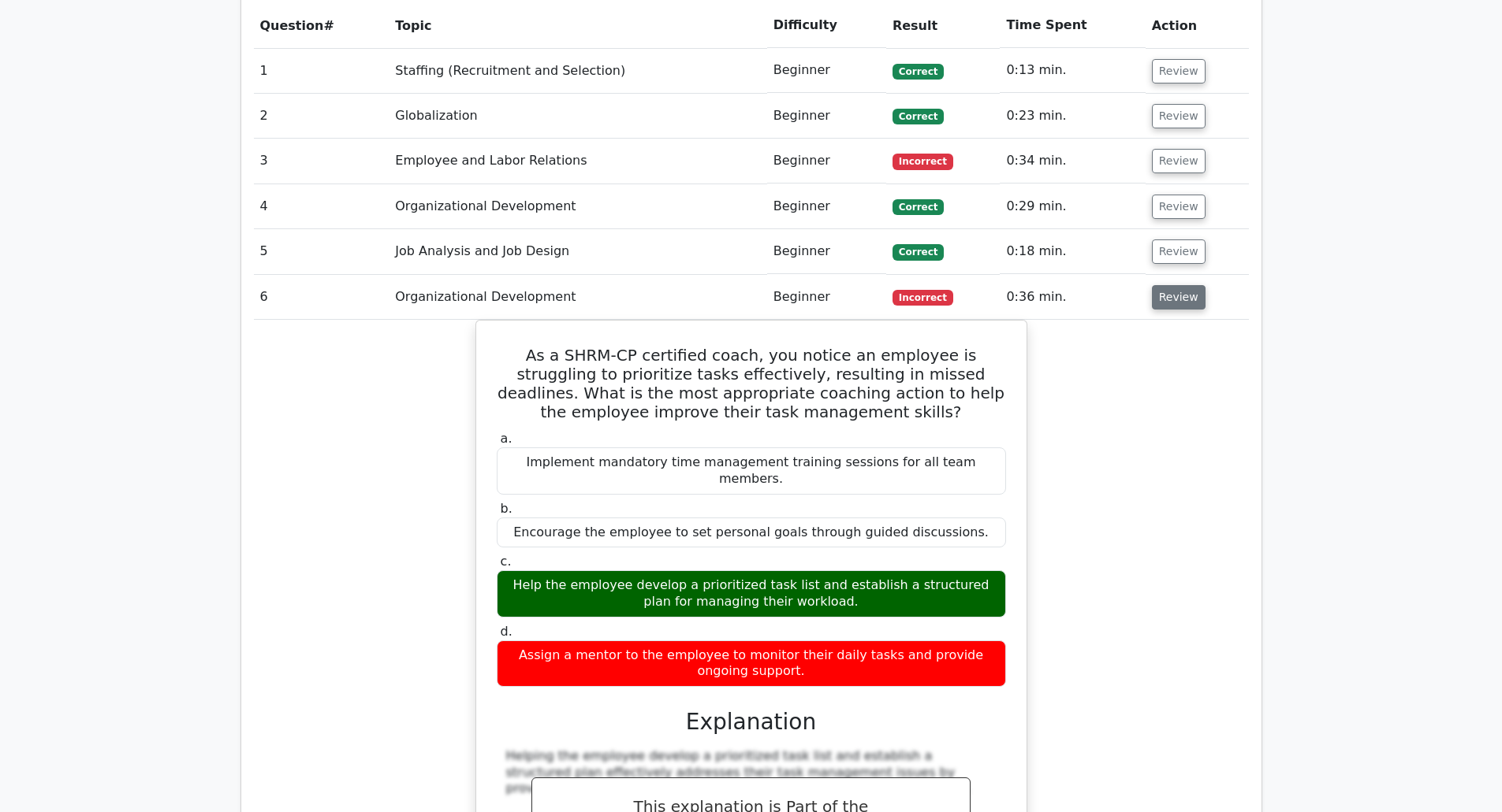
click at [1187, 285] on button "Review" at bounding box center [1178, 297] width 53 height 25
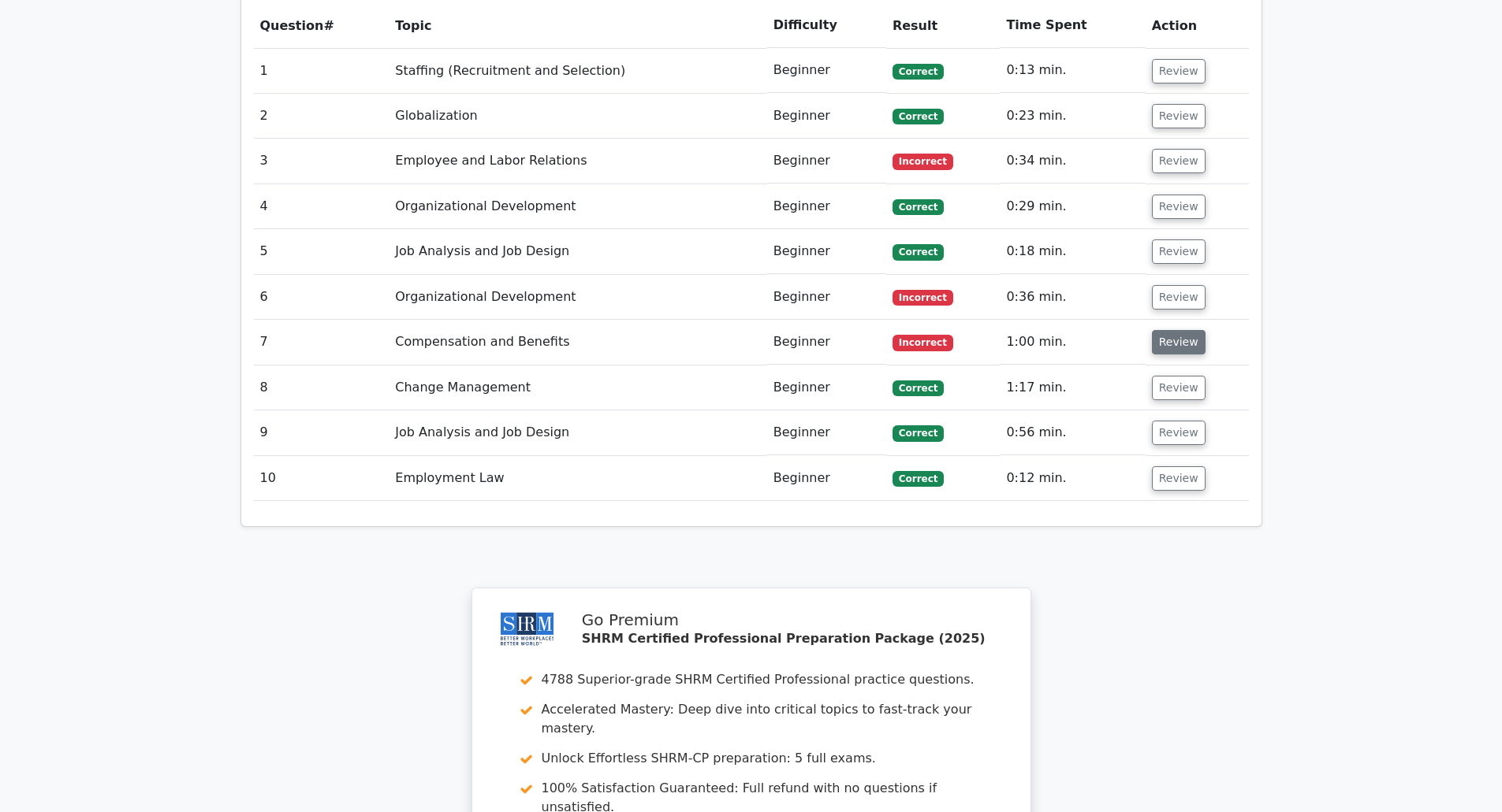
click at [1171, 331] on button "Review" at bounding box center [1178, 342] width 53 height 25
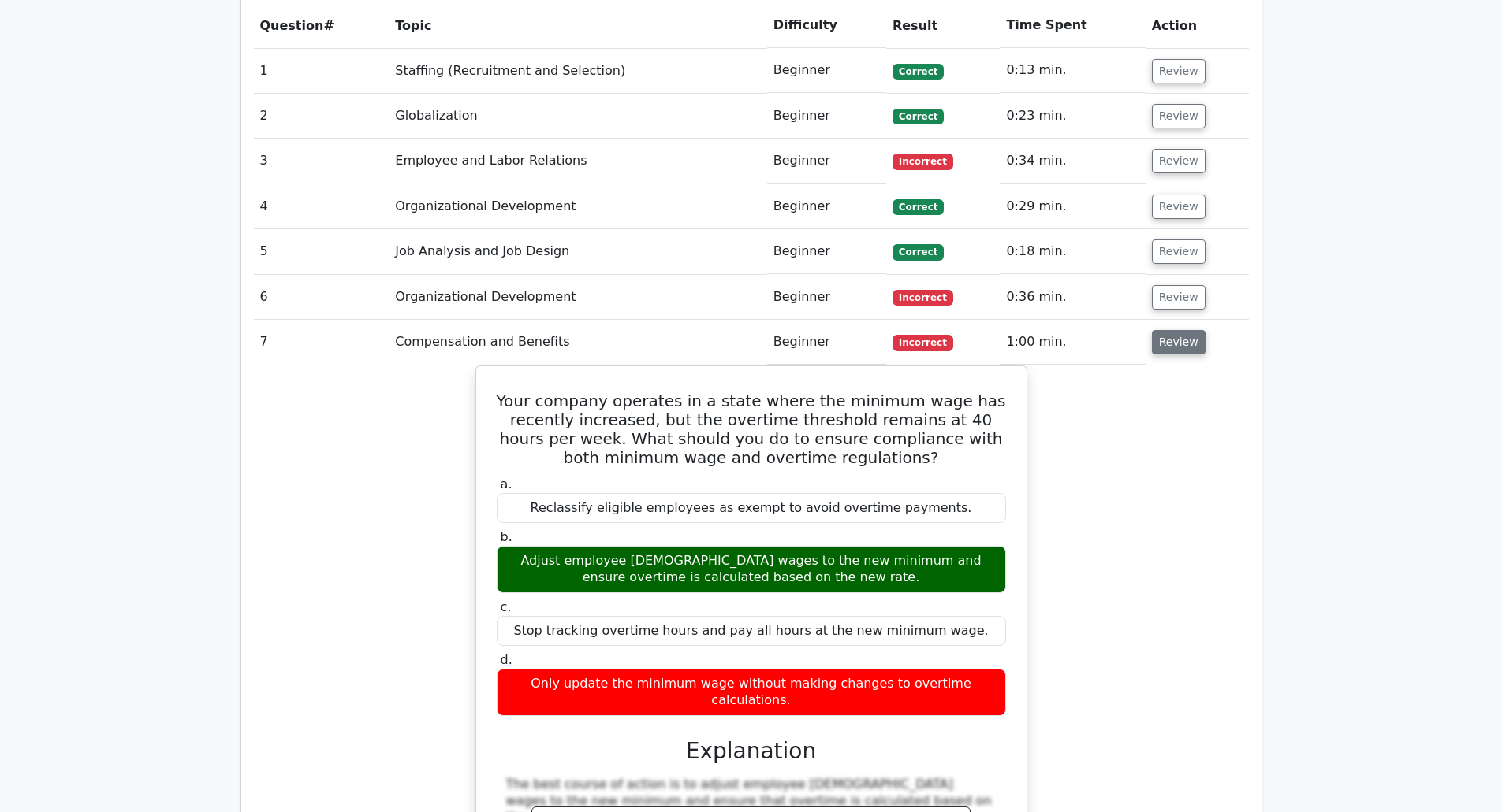
click at [1171, 331] on button "Review" at bounding box center [1178, 342] width 53 height 25
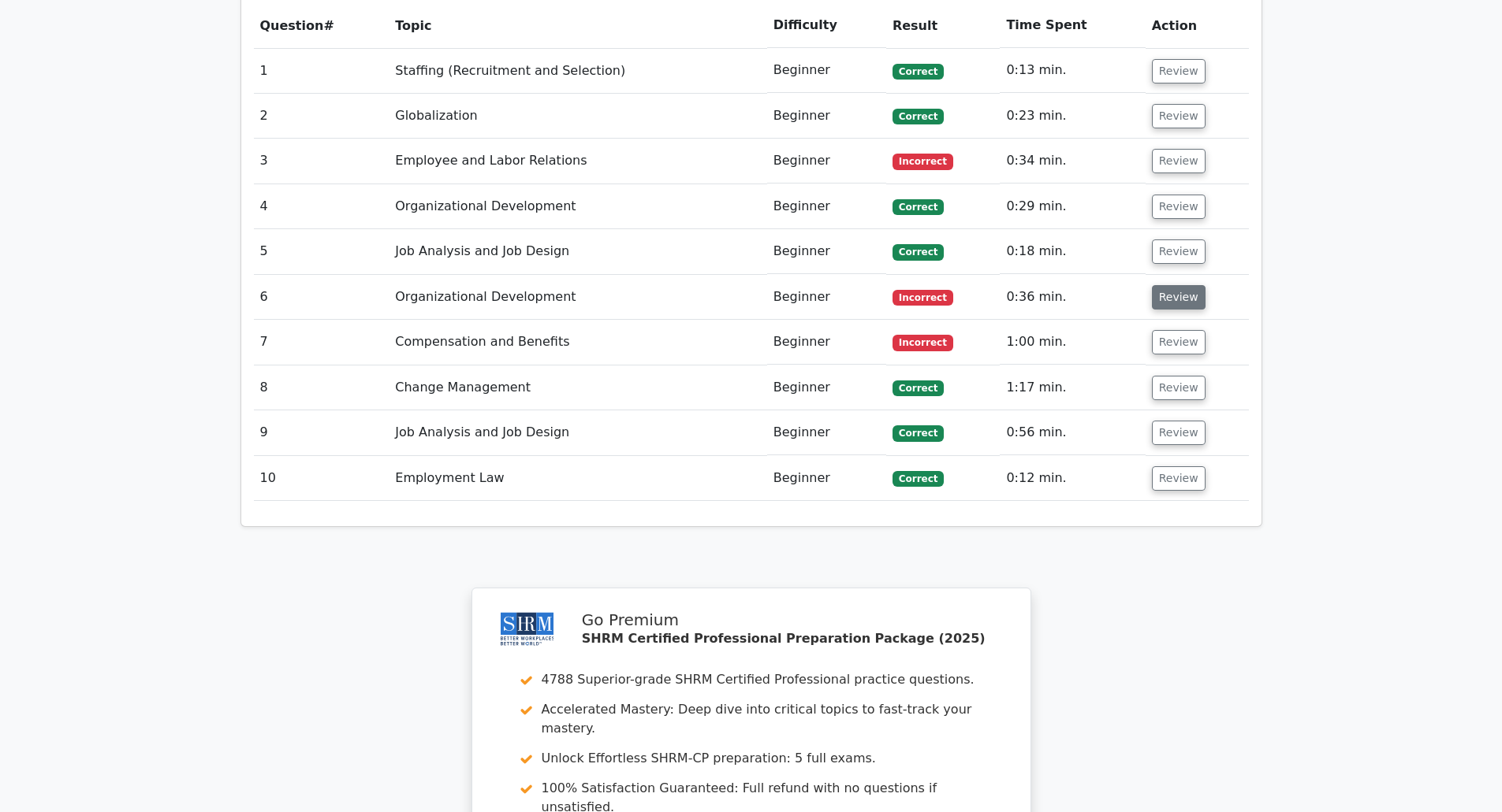
click at [1180, 285] on button "Review" at bounding box center [1178, 297] width 53 height 25
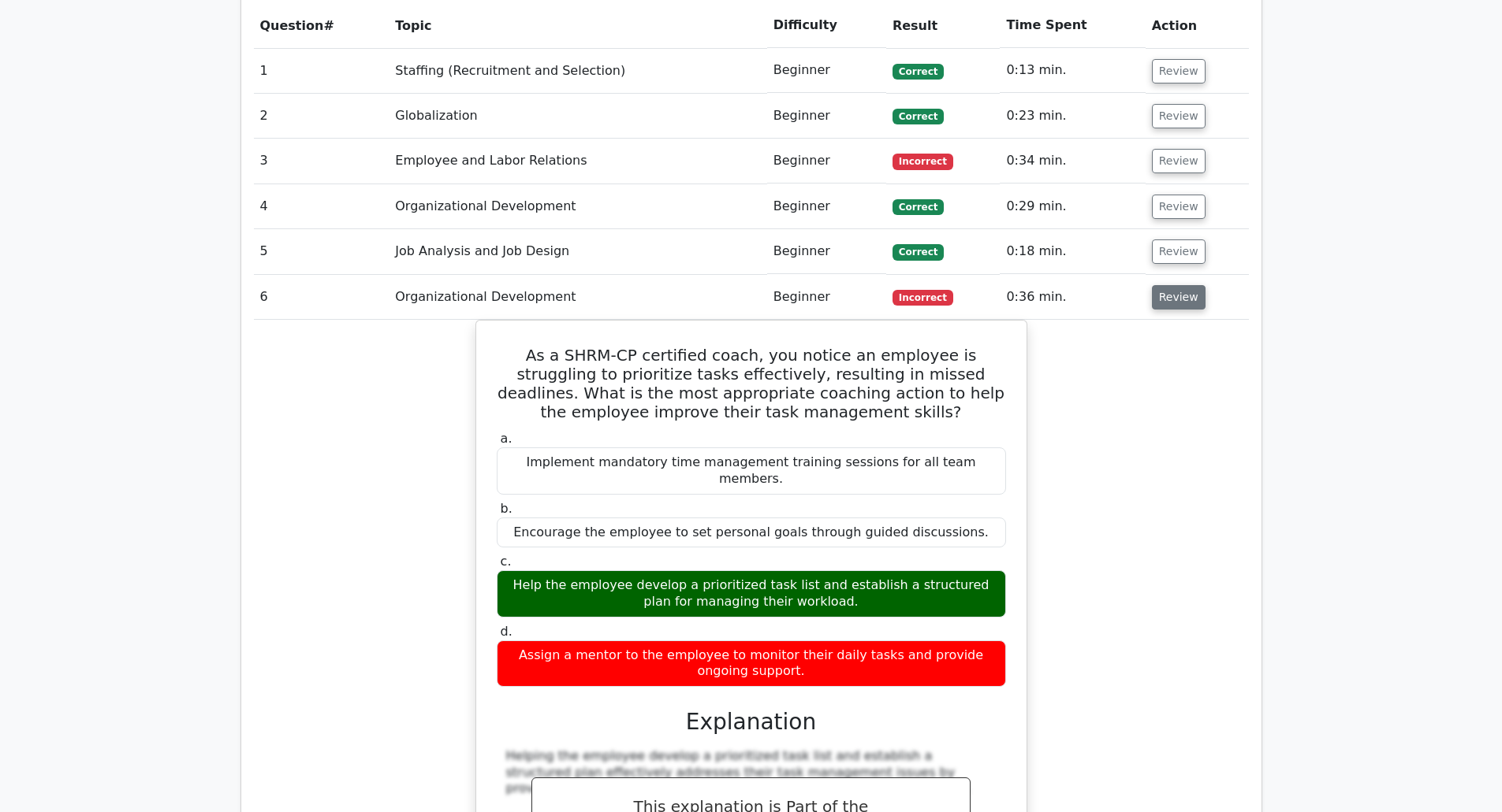
click at [1180, 285] on button "Review" at bounding box center [1178, 297] width 53 height 25
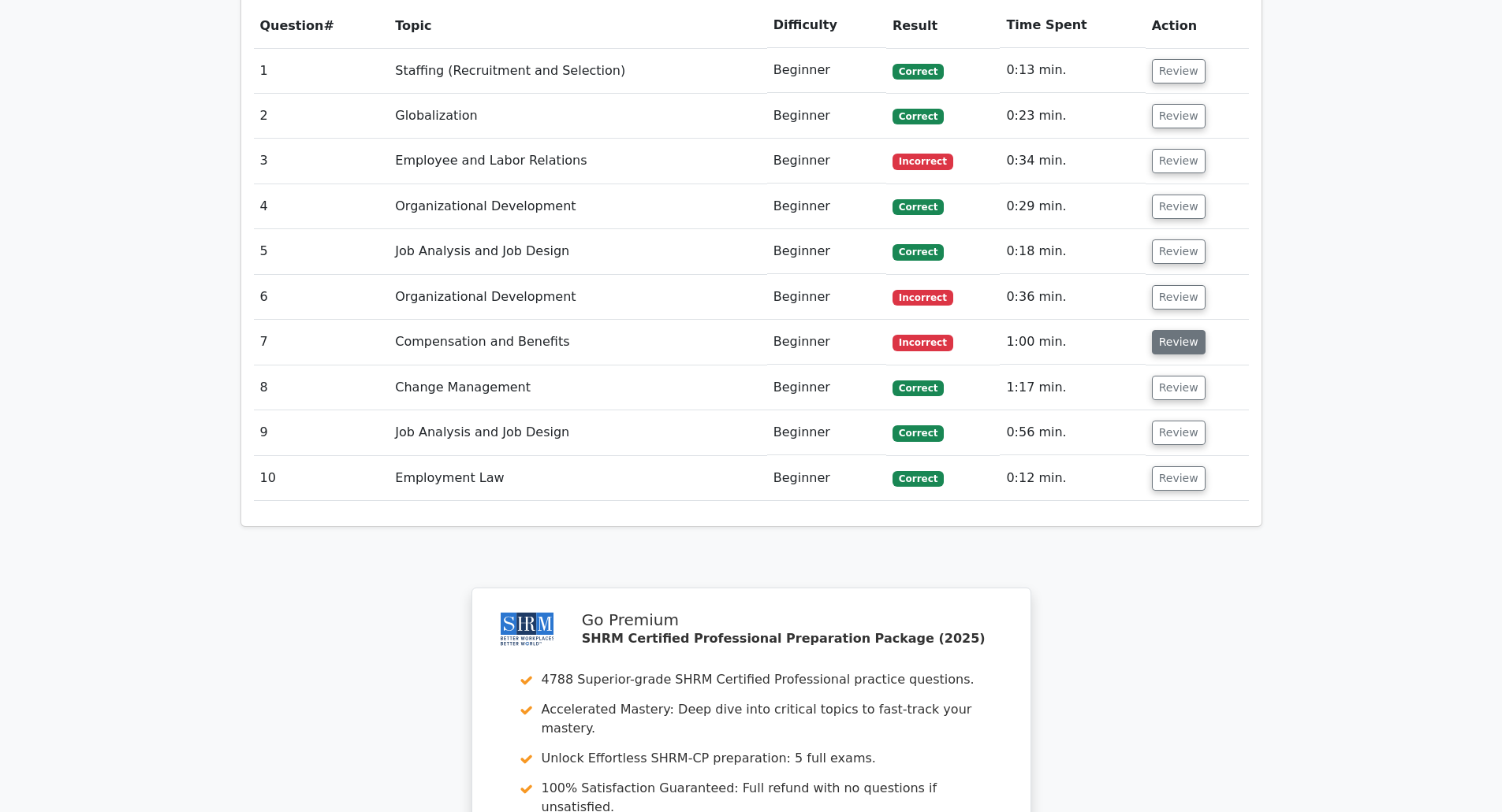
click at [1162, 331] on button "Review" at bounding box center [1178, 342] width 53 height 25
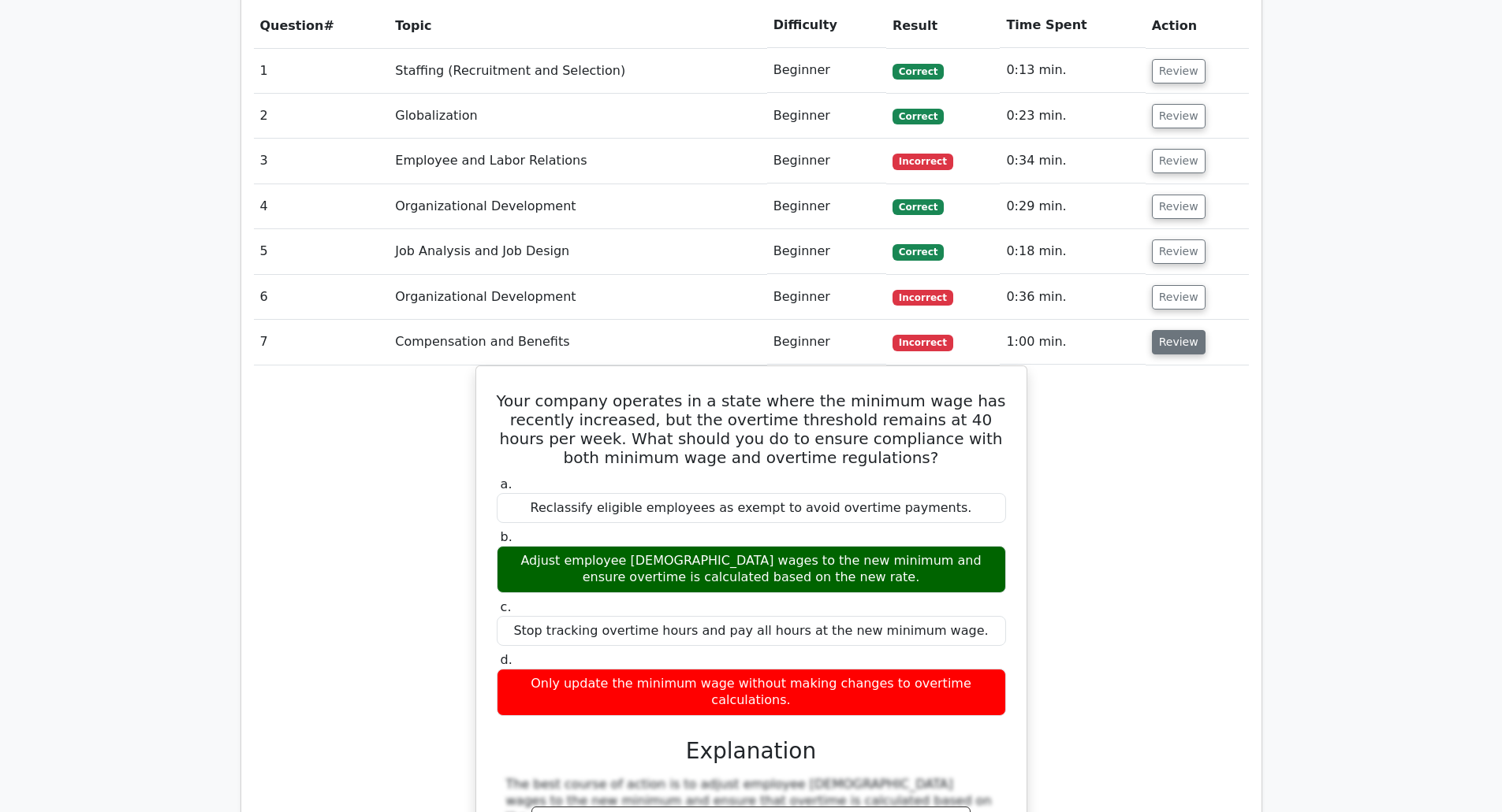
click at [1162, 331] on button "Review" at bounding box center [1178, 342] width 53 height 25
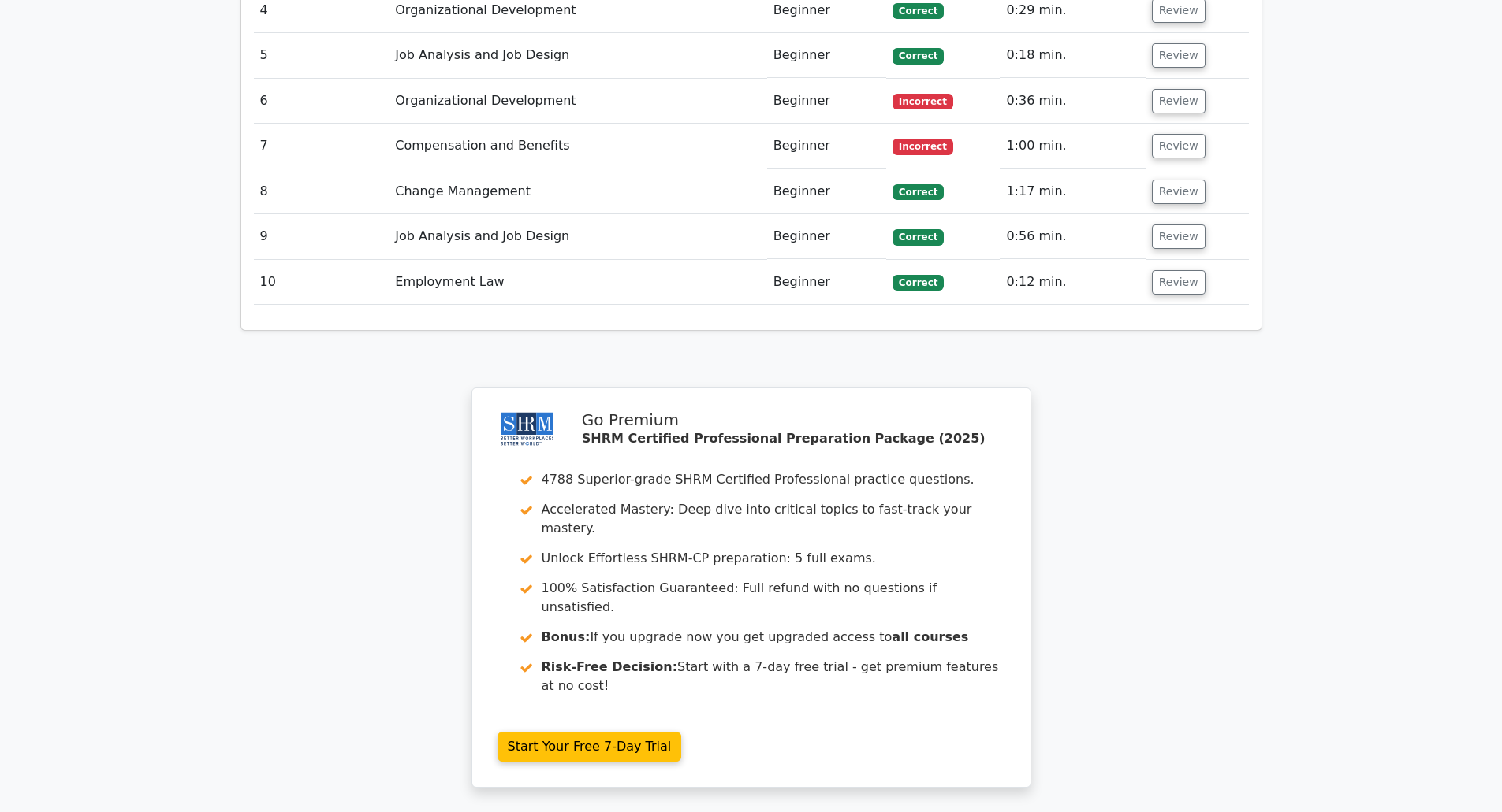
scroll to position [1712, 0]
